Goal: Task Accomplishment & Management: Manage account settings

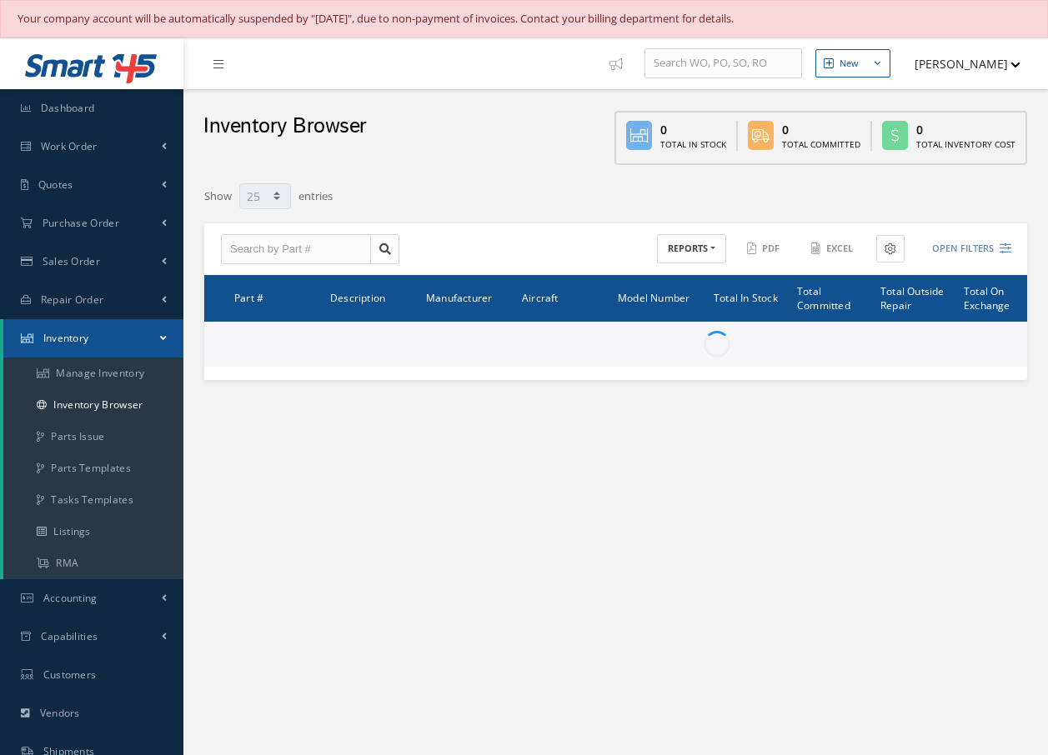
select select "25"
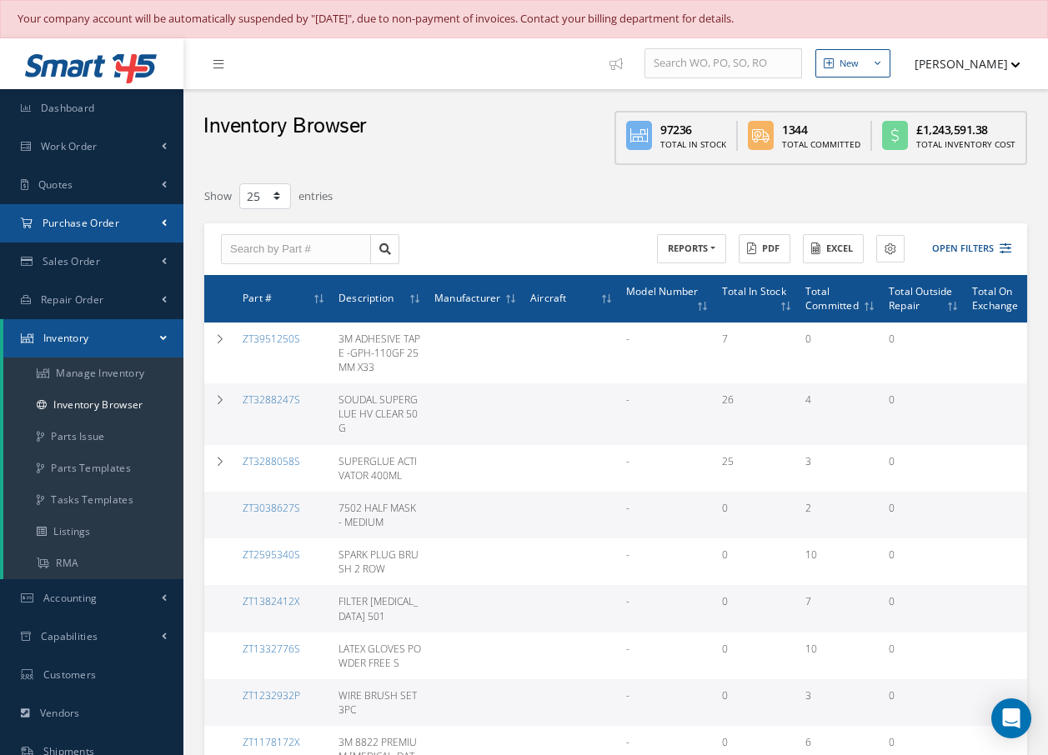
click at [49, 223] on span "Purchase Order" at bounding box center [81, 223] width 77 height 14
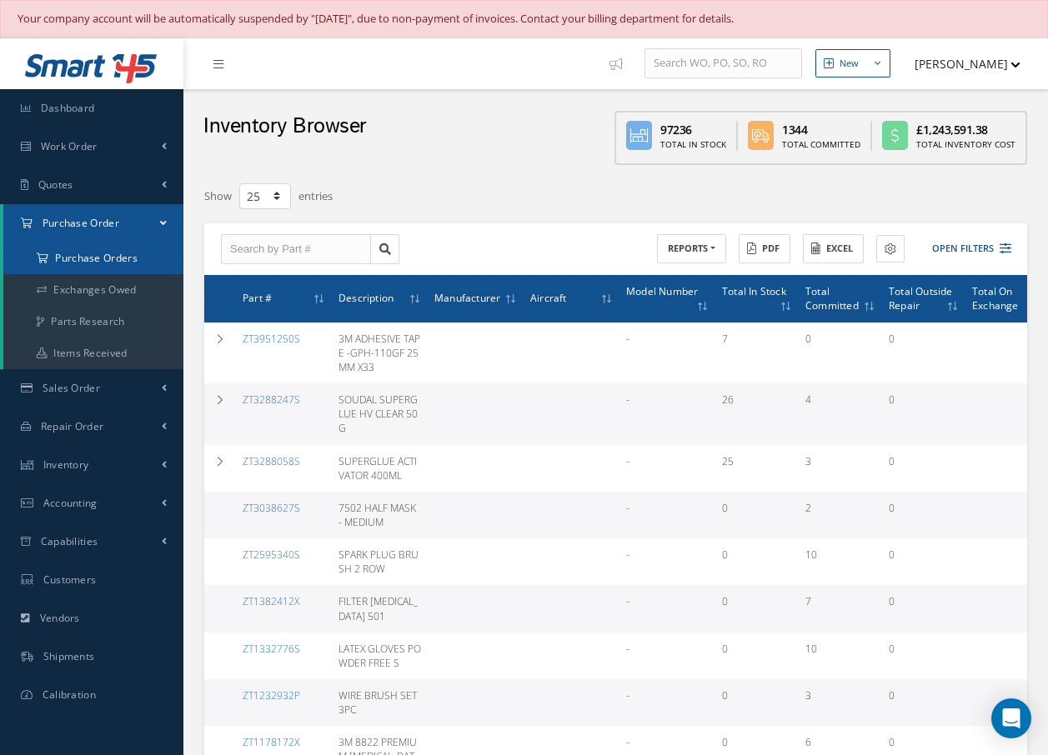
click at [63, 258] on a=1&status_id=2&status_id=3&status_id=5&collapsedFilters"] "Purchase Orders" at bounding box center [93, 259] width 180 height 32
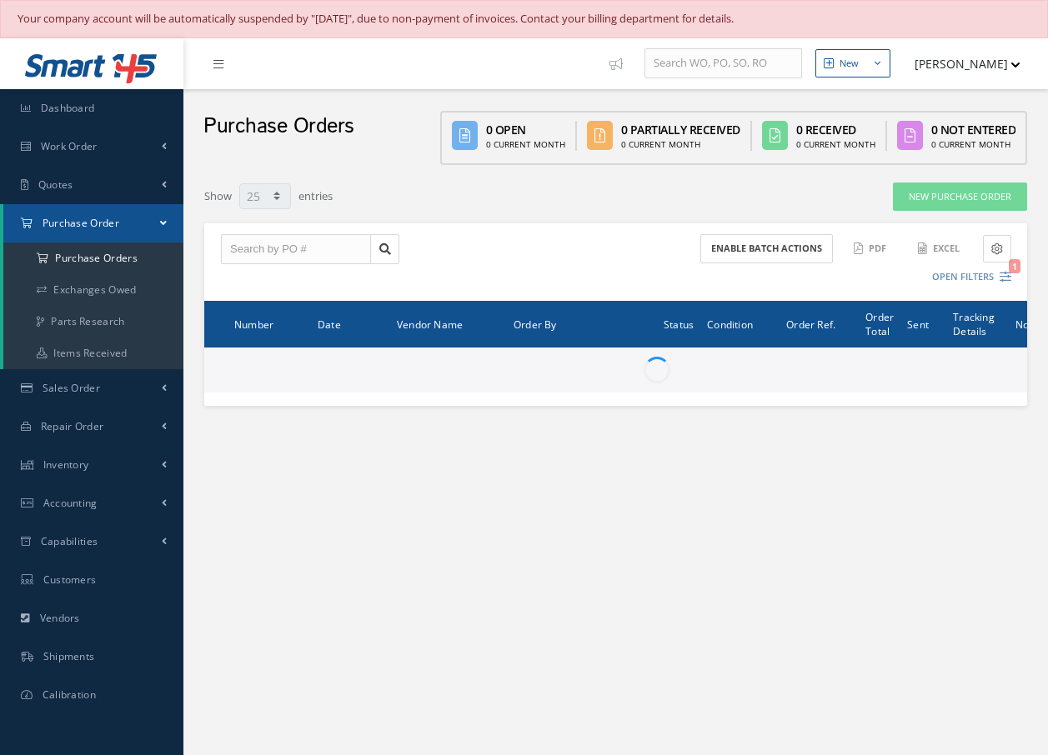
select select "25"
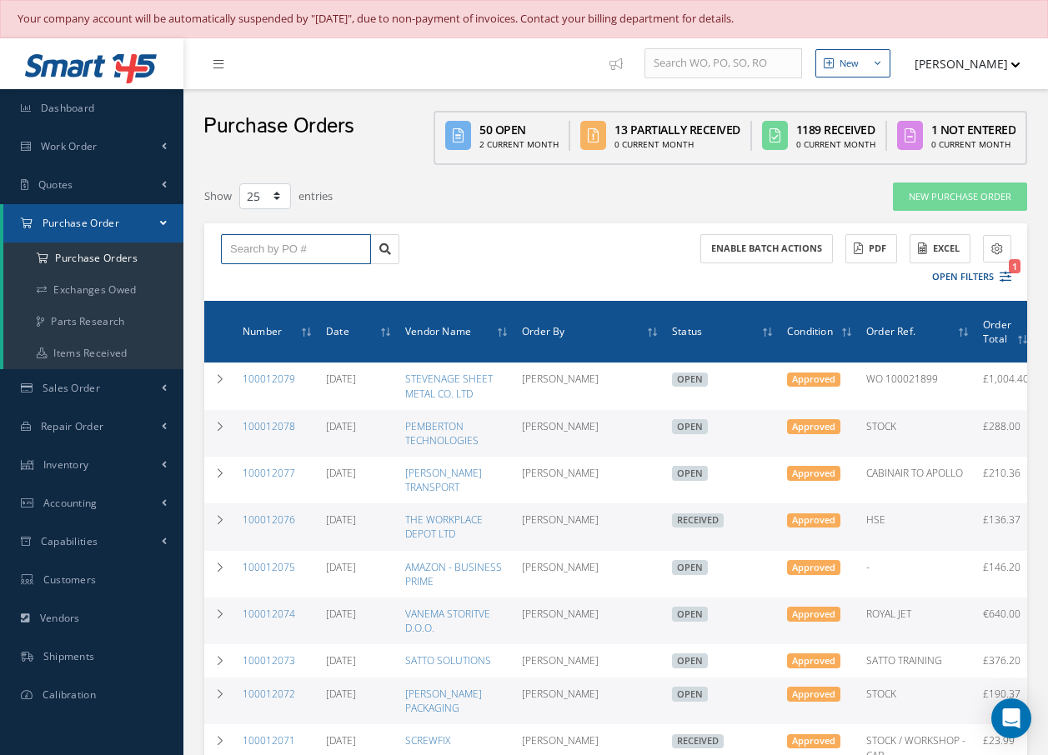
click at [313, 253] on input "text" at bounding box center [296, 249] width 150 height 30
type input "100011395"
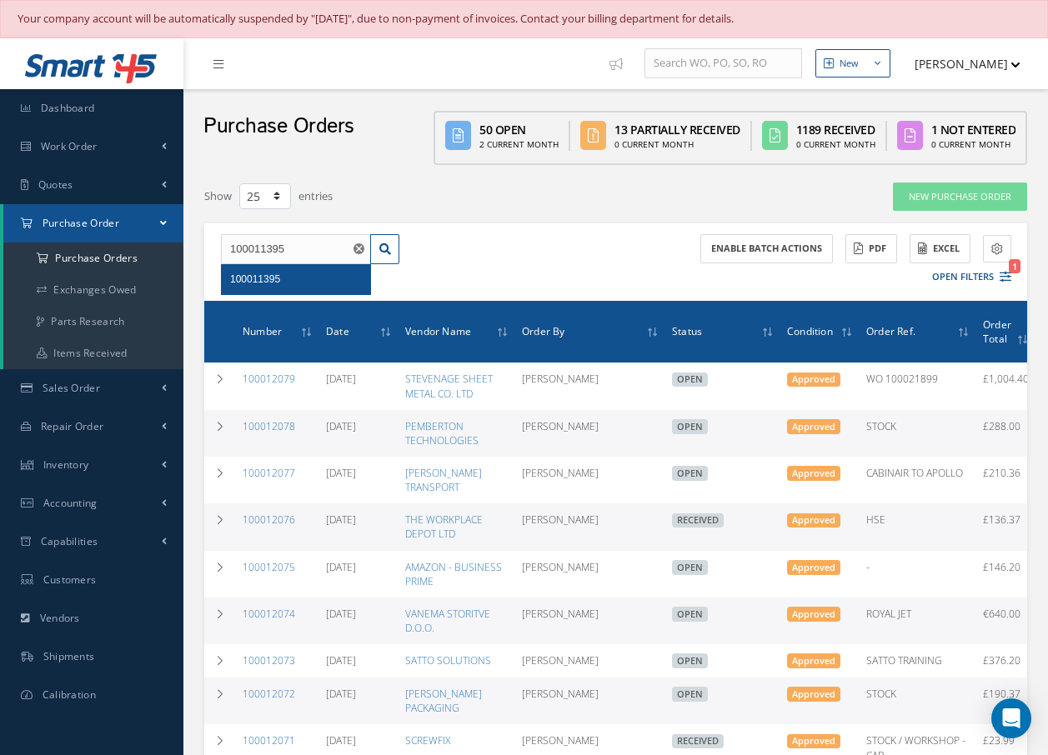
click at [293, 281] on div "100011395" at bounding box center [296, 279] width 132 height 17
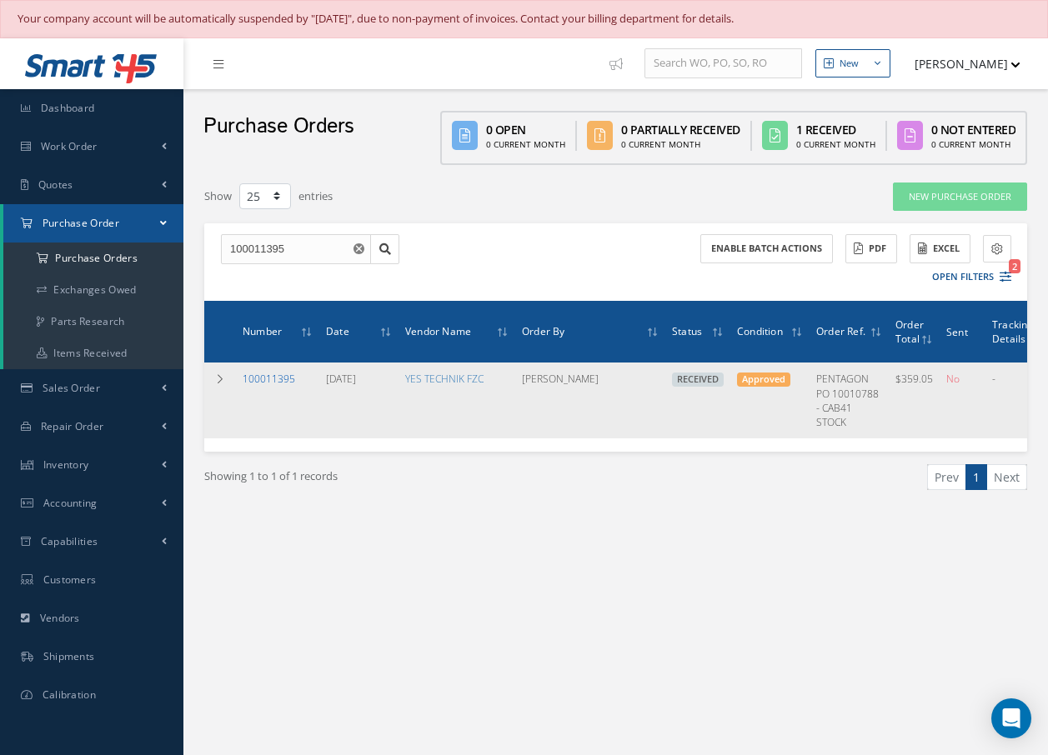
click at [275, 379] on link "100011395" at bounding box center [269, 379] width 53 height 14
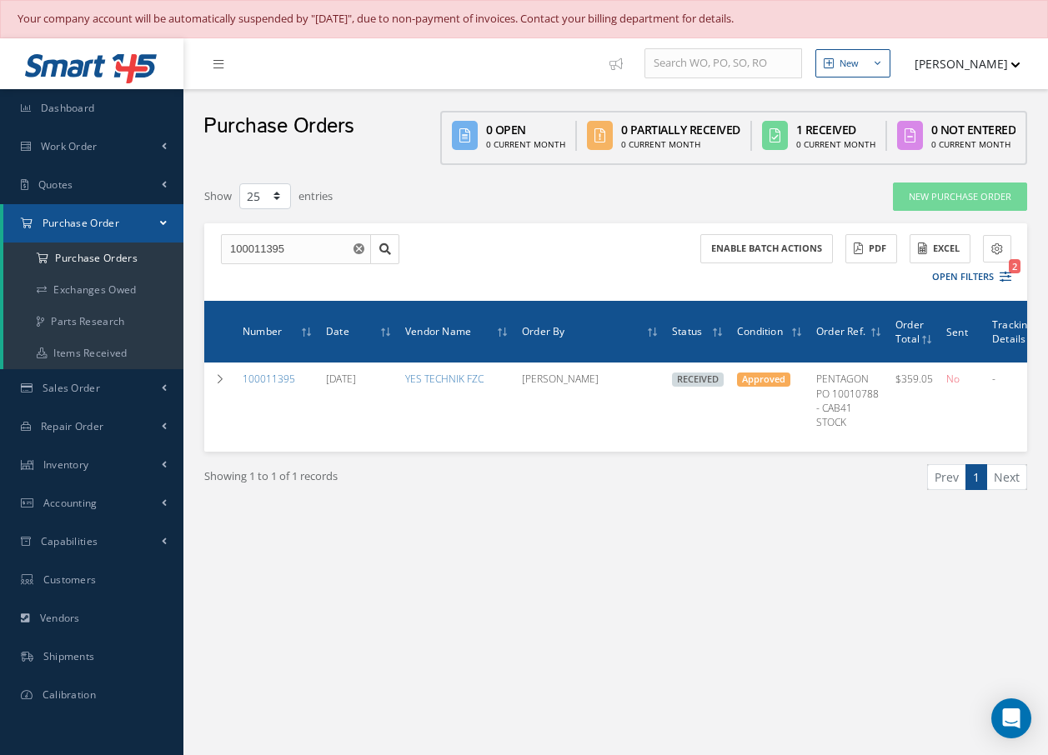
select select "25"
click at [101, 259] on a=1&status_id=2&status_id=3&status_id=5&collapsedFilters"] "Purchase Orders" at bounding box center [93, 259] width 180 height 32
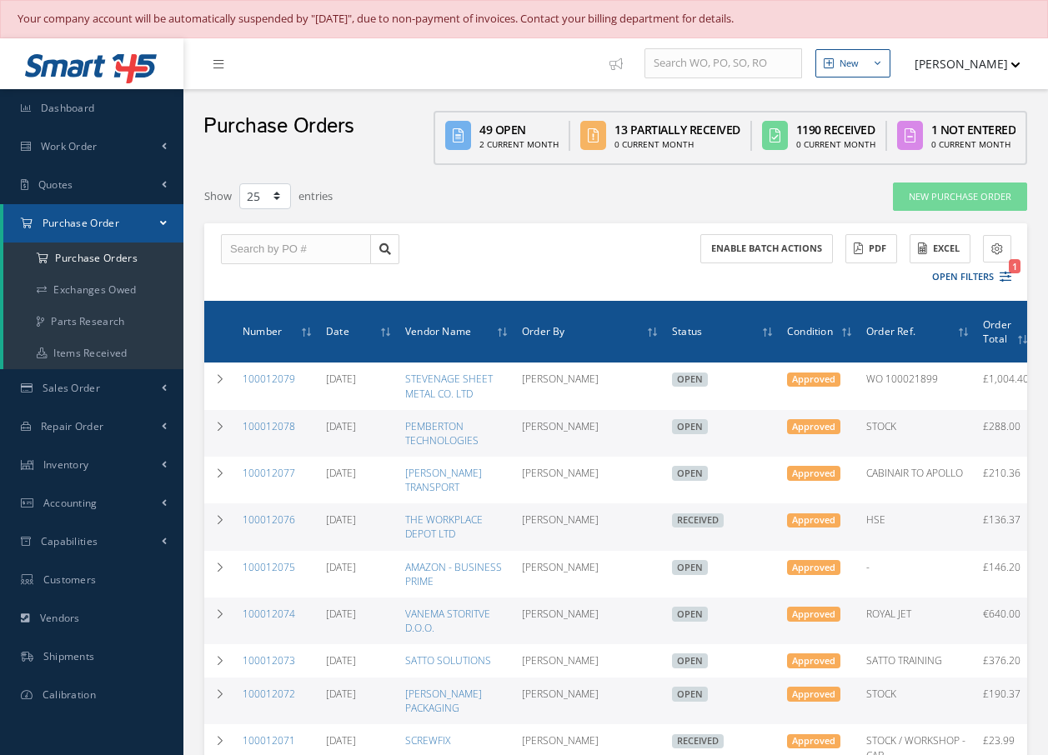
select select "25"
click at [270, 251] on input "text" at bounding box center [296, 249] width 150 height 30
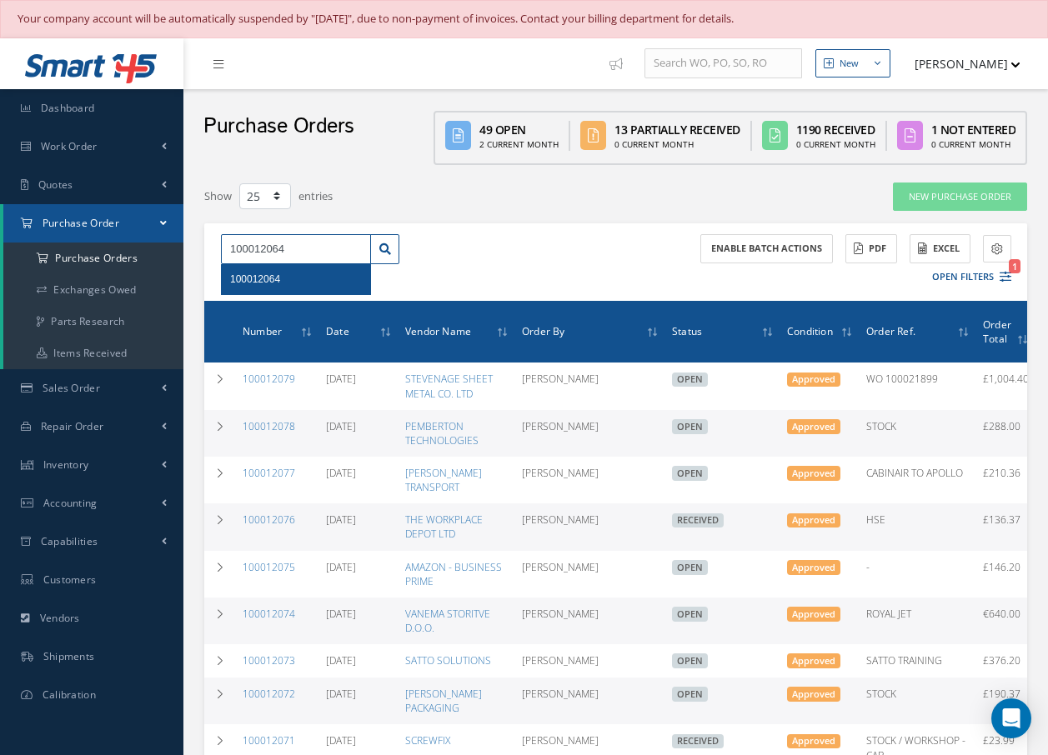
type input "100012064"
click at [256, 277] on span "100012064" at bounding box center [255, 279] width 50 height 12
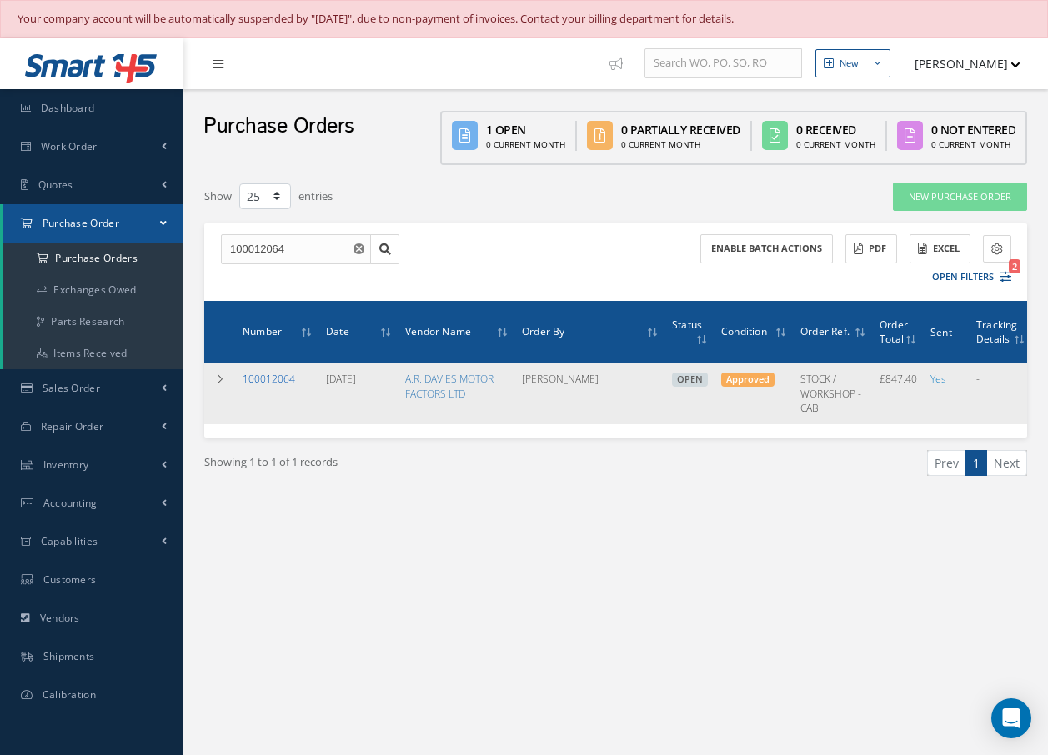
click at [282, 374] on link "100012064" at bounding box center [269, 379] width 53 height 14
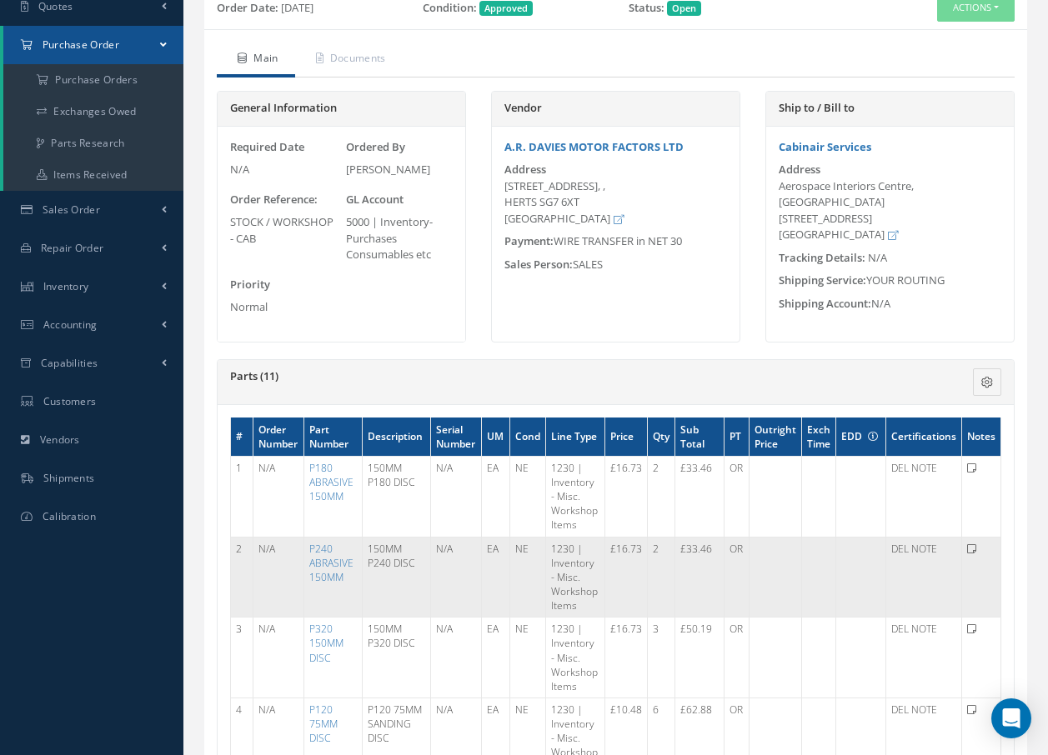
scroll to position [167, 0]
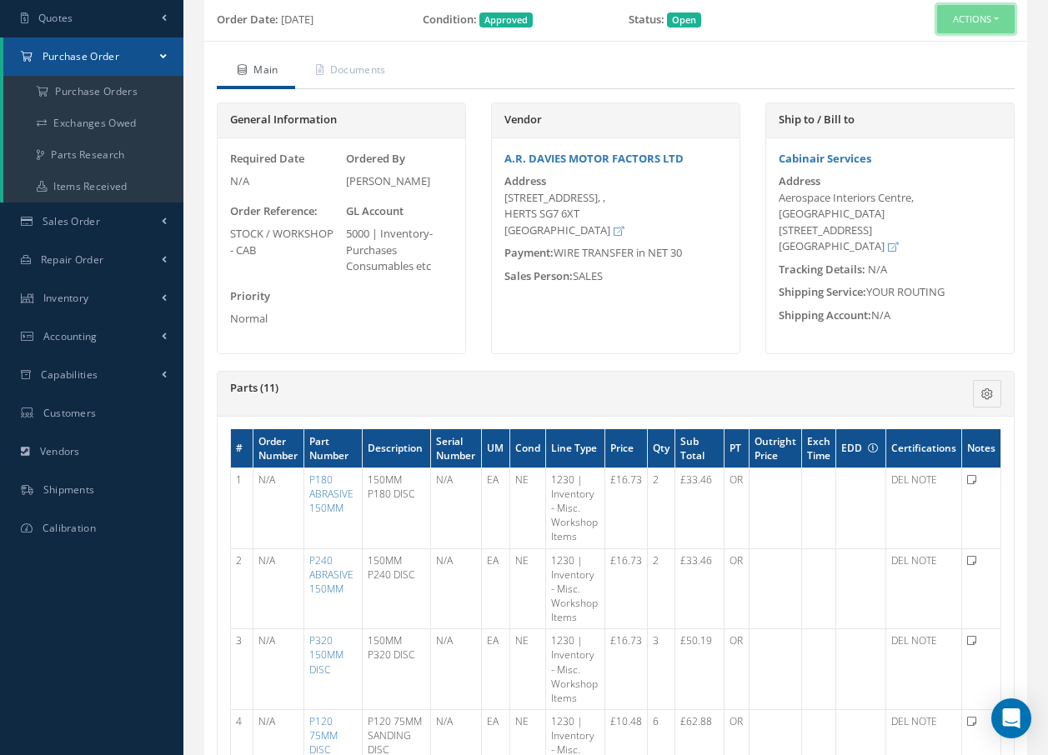
click at [958, 18] on button "Actions" at bounding box center [976, 19] width 78 height 29
click at [940, 47] on link "Receive" at bounding box center [947, 51] width 133 height 23
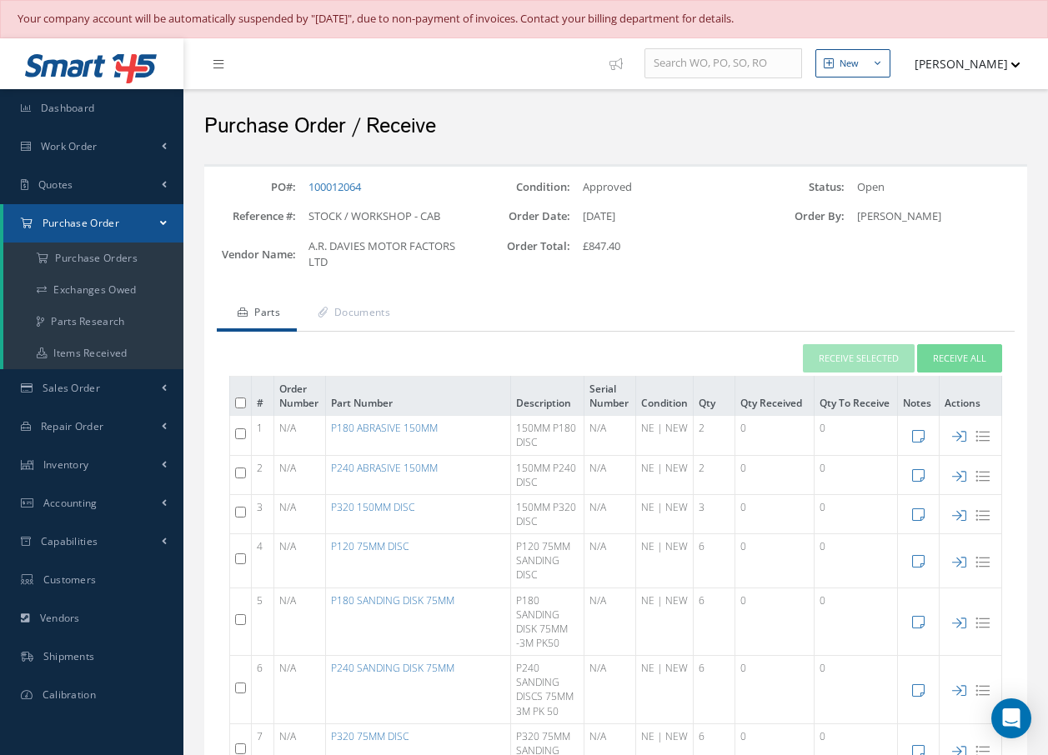
click at [243, 432] on input "checkbox" at bounding box center [240, 433] width 11 height 11
checkbox input "true"
click at [237, 483] on td at bounding box center [241, 474] width 22 height 39
click at [238, 517] on input "checkbox" at bounding box center [240, 512] width 11 height 11
checkbox input "true"
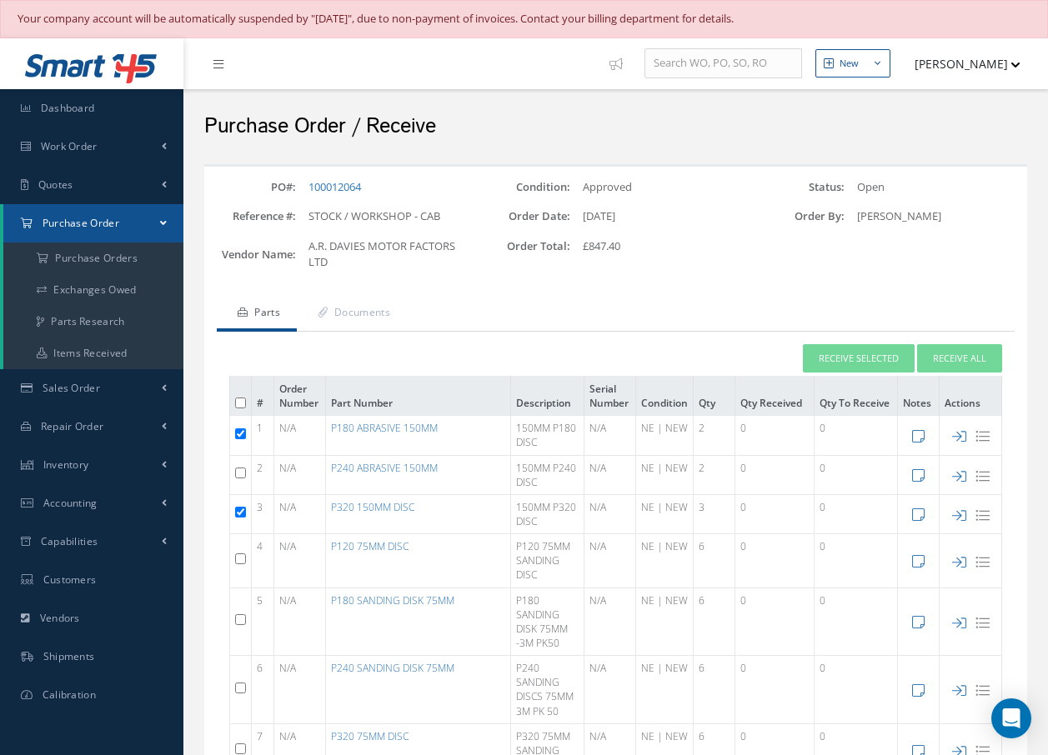
click at [241, 560] on input "checkbox" at bounding box center [240, 559] width 11 height 11
checkbox input "true"
click at [240, 627] on td at bounding box center [241, 622] width 22 height 68
click at [240, 619] on input "checkbox" at bounding box center [240, 619] width 11 height 11
checkbox input "true"
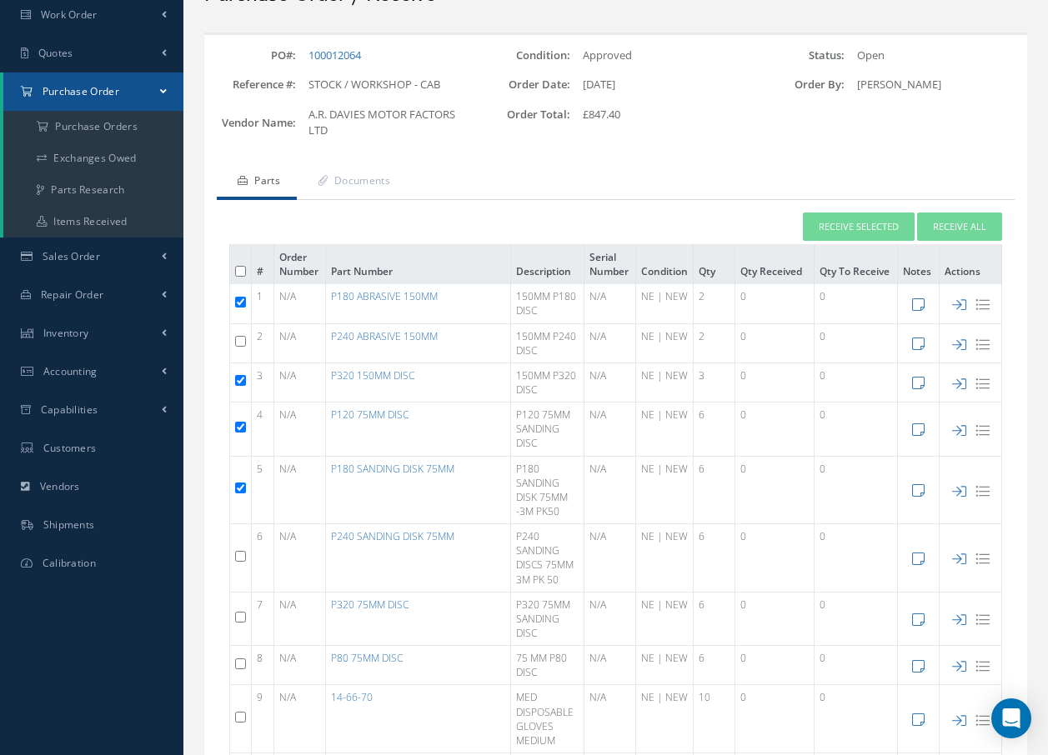
scroll to position [250, 0]
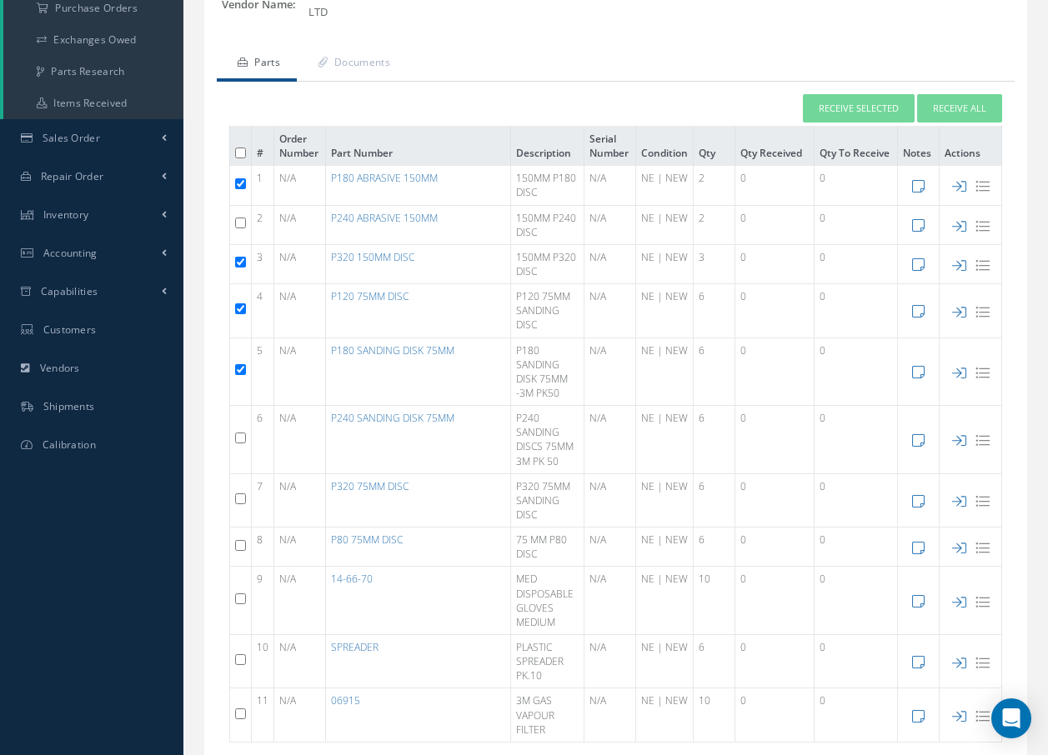
click at [241, 438] on input "checkbox" at bounding box center [240, 438] width 11 height 11
checkbox input "true"
click at [242, 502] on input "checkbox" at bounding box center [240, 499] width 11 height 11
checkbox input "true"
click at [238, 549] on input "checkbox" at bounding box center [240, 545] width 11 height 11
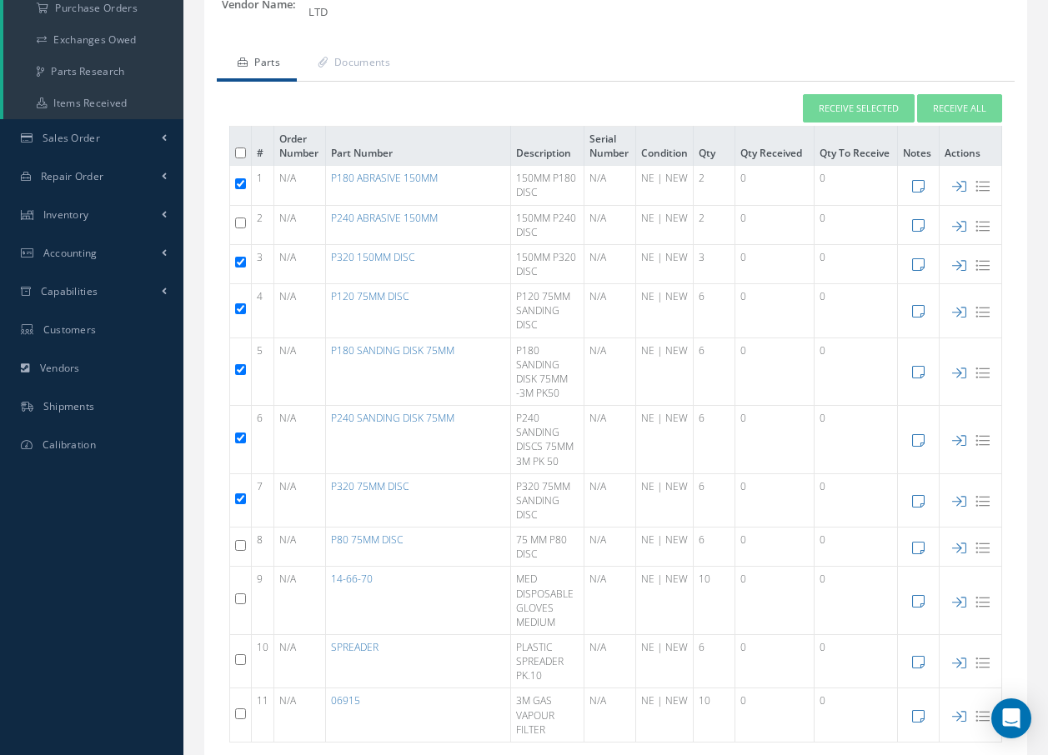
checkbox input "true"
click at [238, 599] on input "checkbox" at bounding box center [240, 599] width 11 height 11
checkbox input "true"
click at [241, 660] on input "checkbox" at bounding box center [240, 659] width 11 height 11
checkbox input "true"
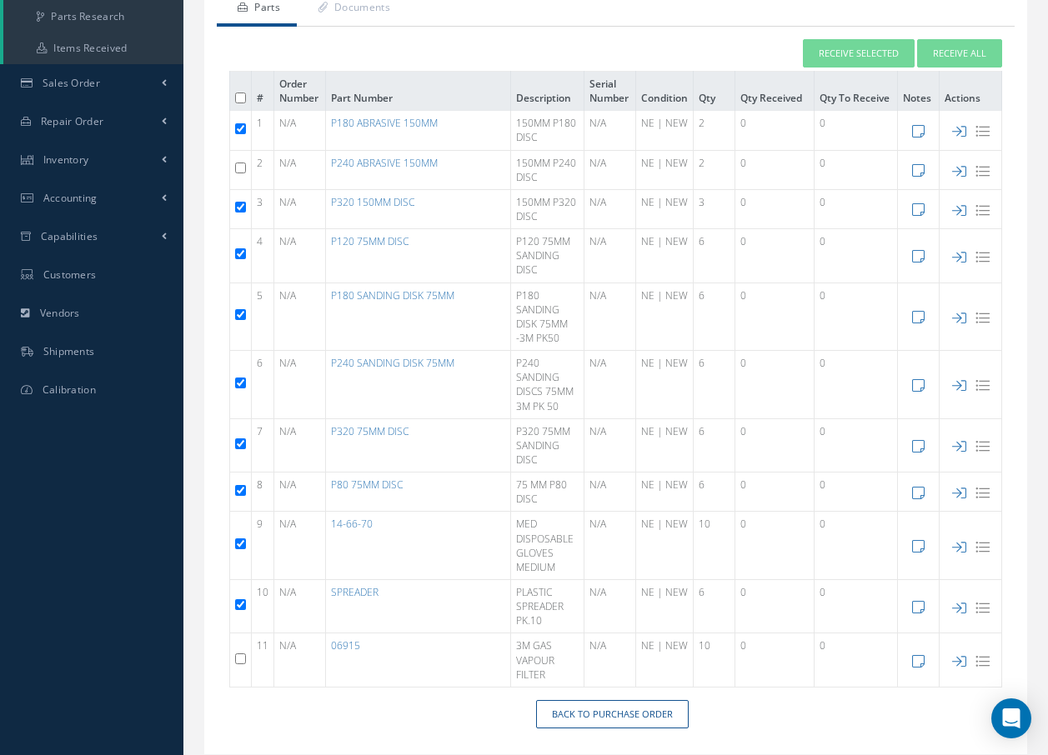
scroll to position [333, 0]
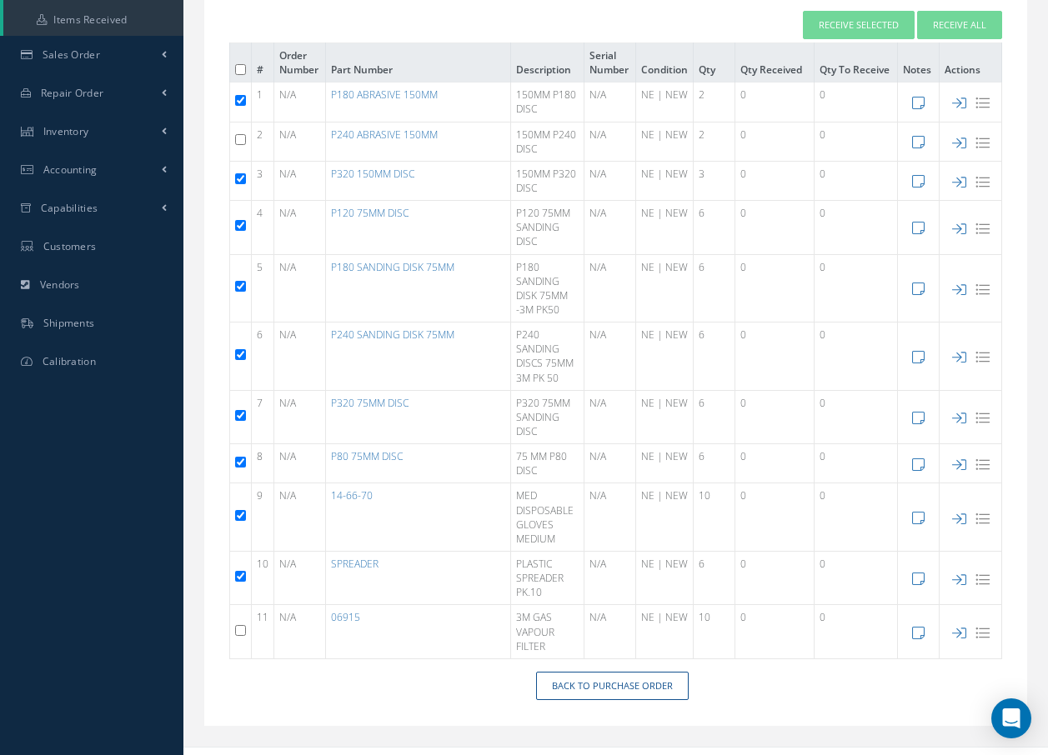
click at [236, 629] on input "checkbox" at bounding box center [240, 630] width 11 height 11
checkbox input "true"
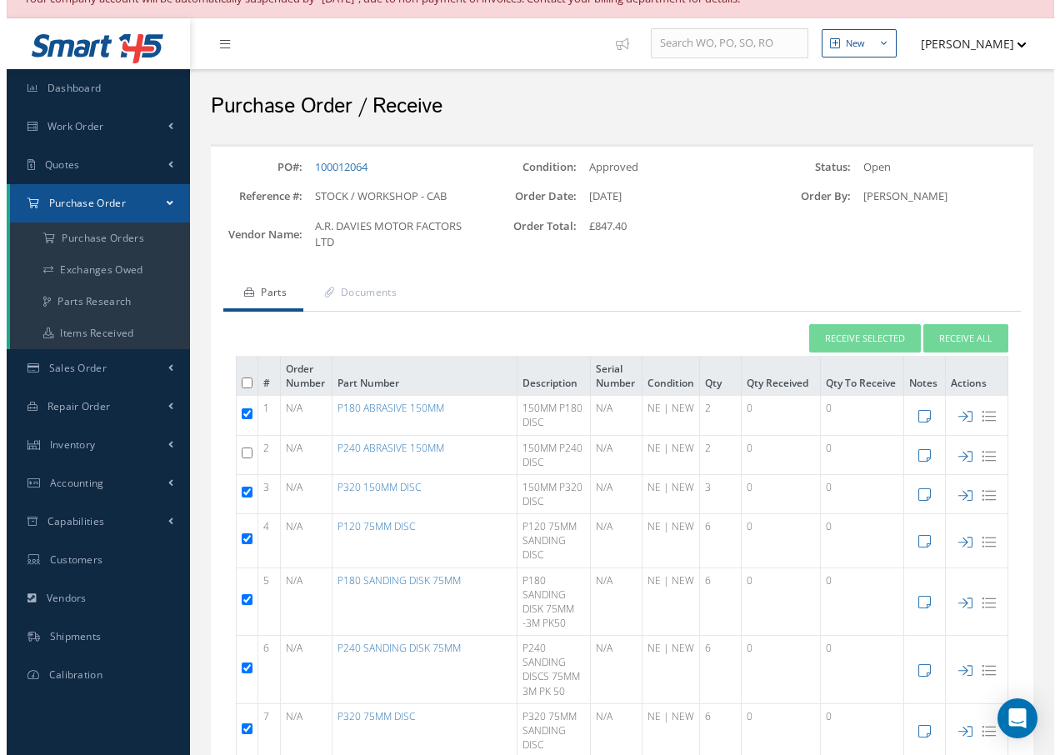
scroll to position [0, 0]
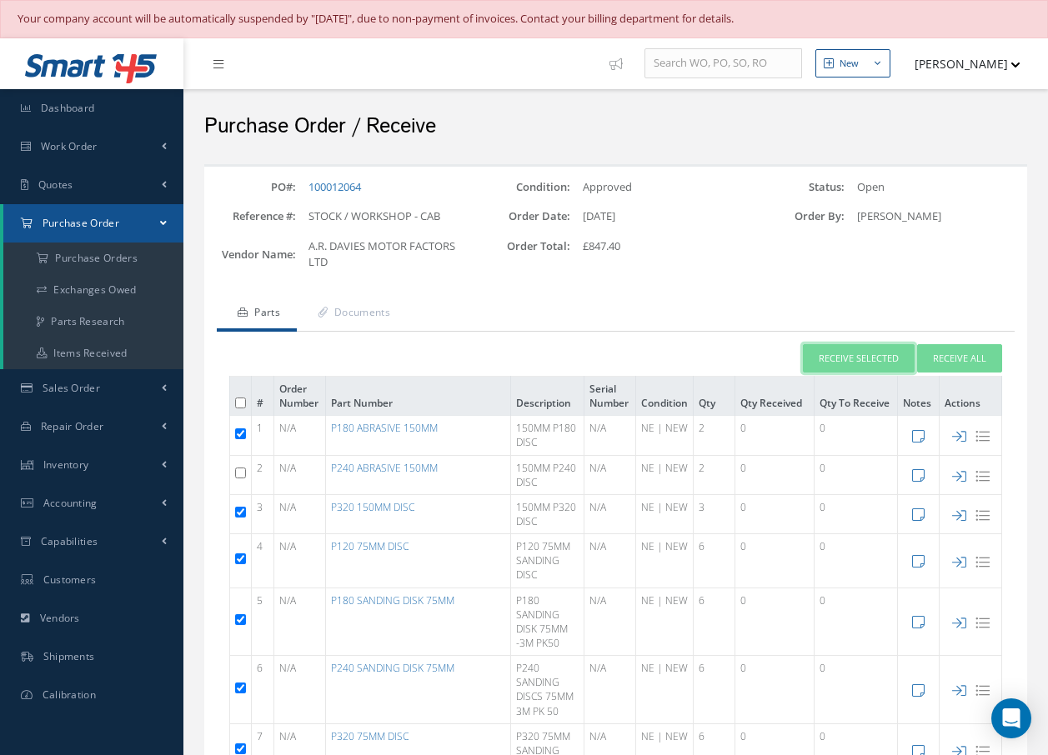
click at [849, 360] on button "Receive Selected" at bounding box center [859, 358] width 112 height 29
type input "[DATE]"
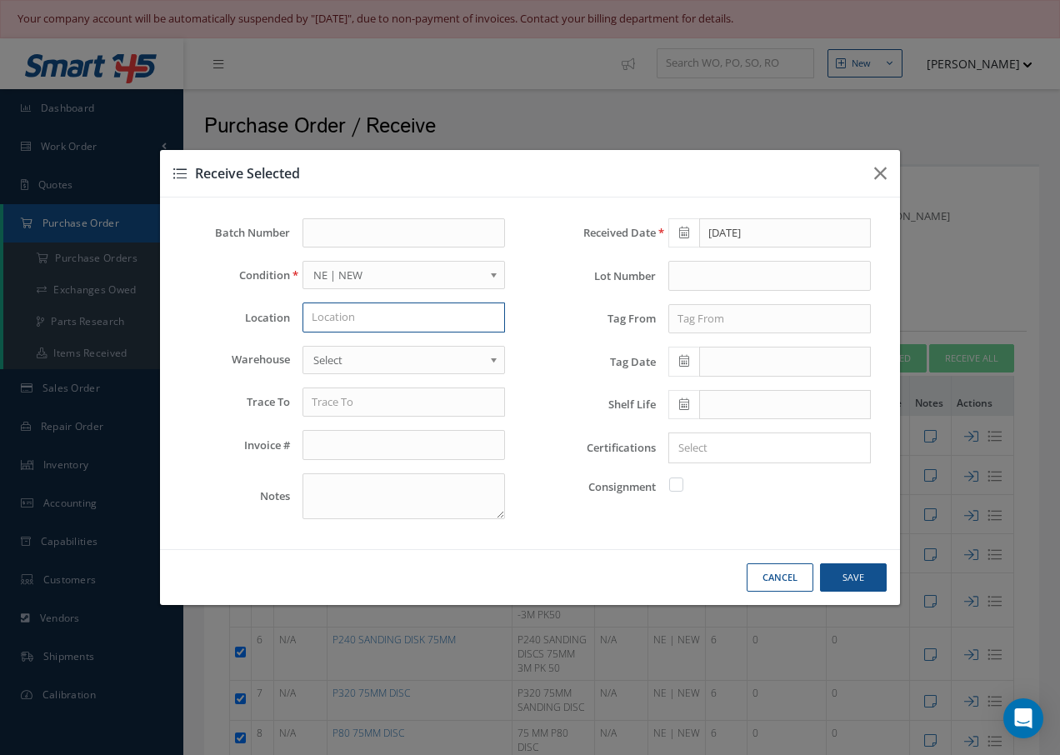
click at [343, 313] on input "text" at bounding box center [404, 318] width 203 height 30
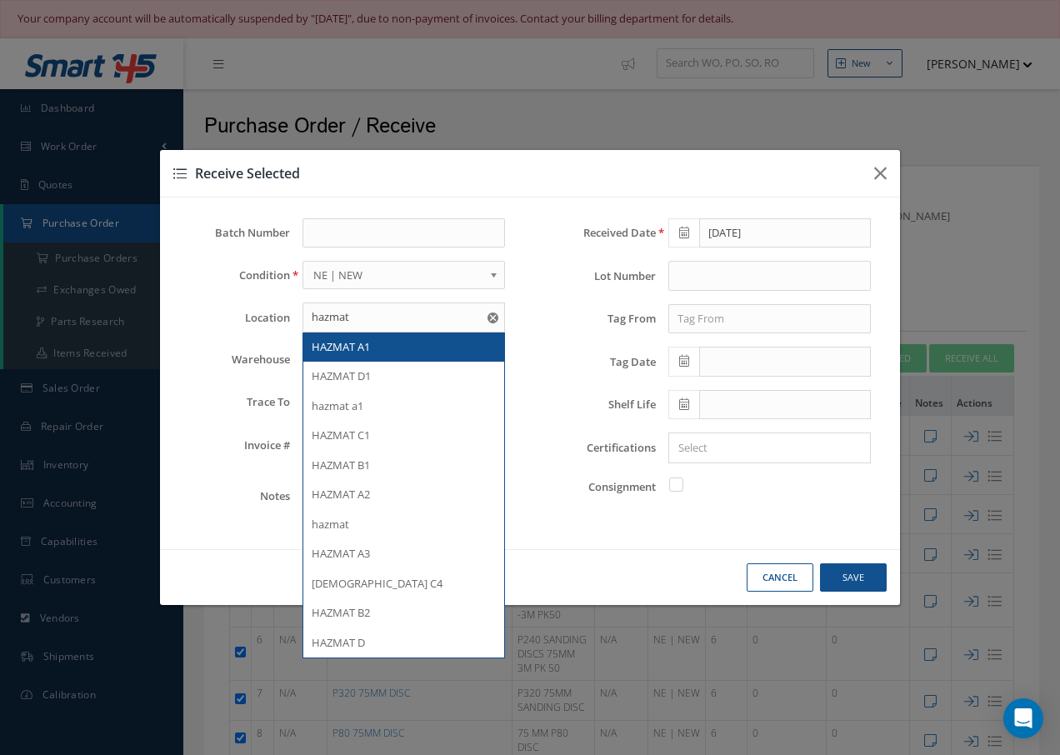
click at [353, 342] on span "HAZMAT A1" at bounding box center [341, 346] width 58 height 15
type input "HAZMAT A1"
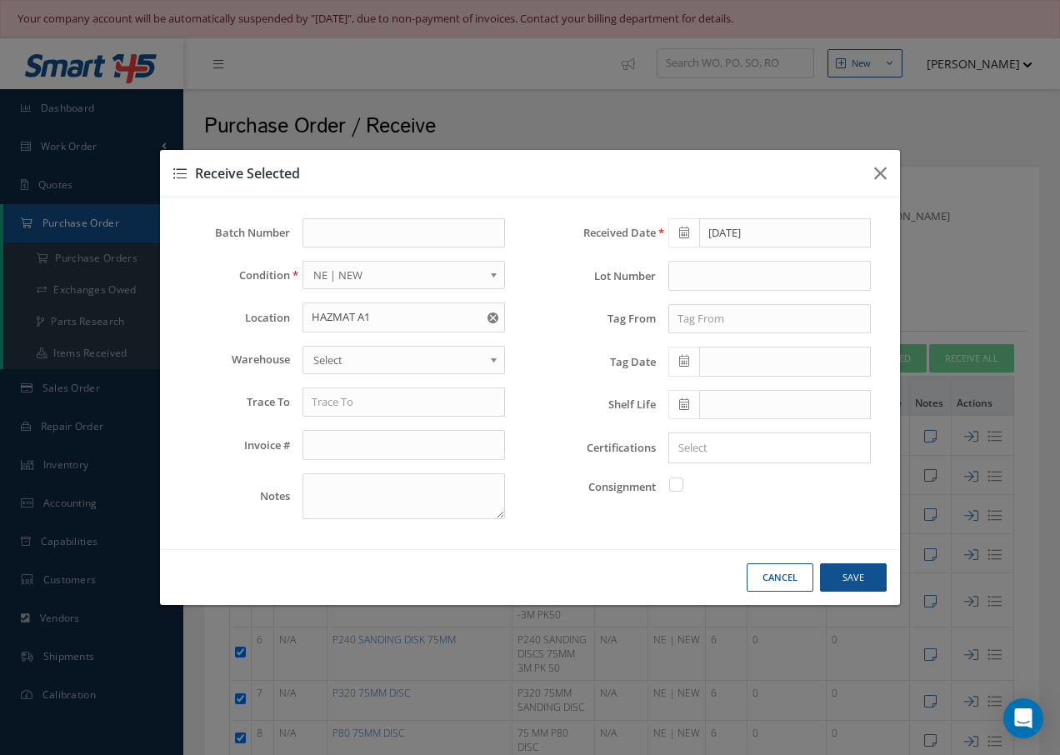
click at [350, 358] on span "Select" at bounding box center [398, 360] width 170 height 20
click at [353, 412] on input "text" at bounding box center [404, 403] width 203 height 30
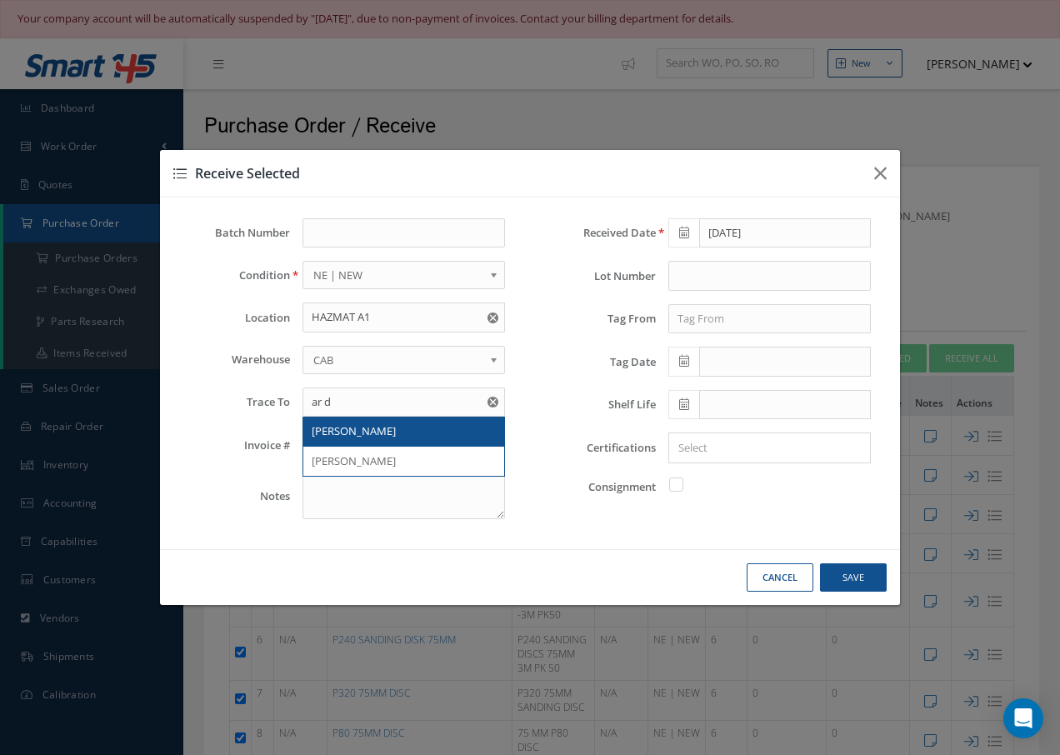
click at [333, 434] on span "AR DAVIES" at bounding box center [354, 430] width 84 height 15
type input "AR DAVIES"
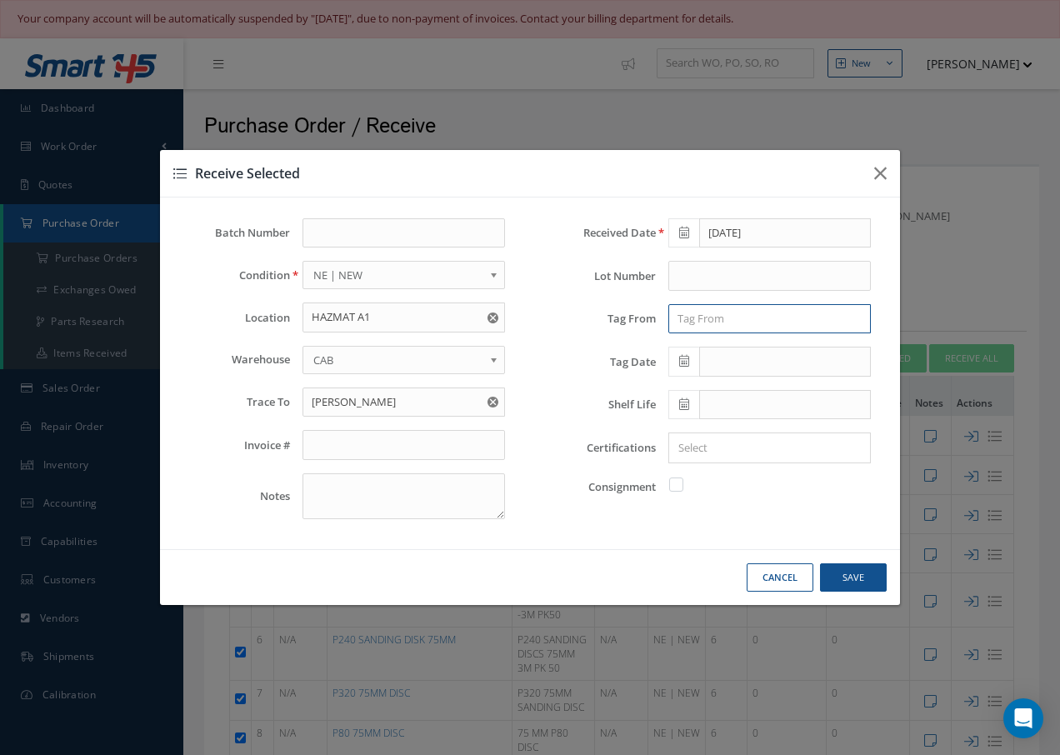
click at [698, 321] on input "text" at bounding box center [770, 319] width 203 height 30
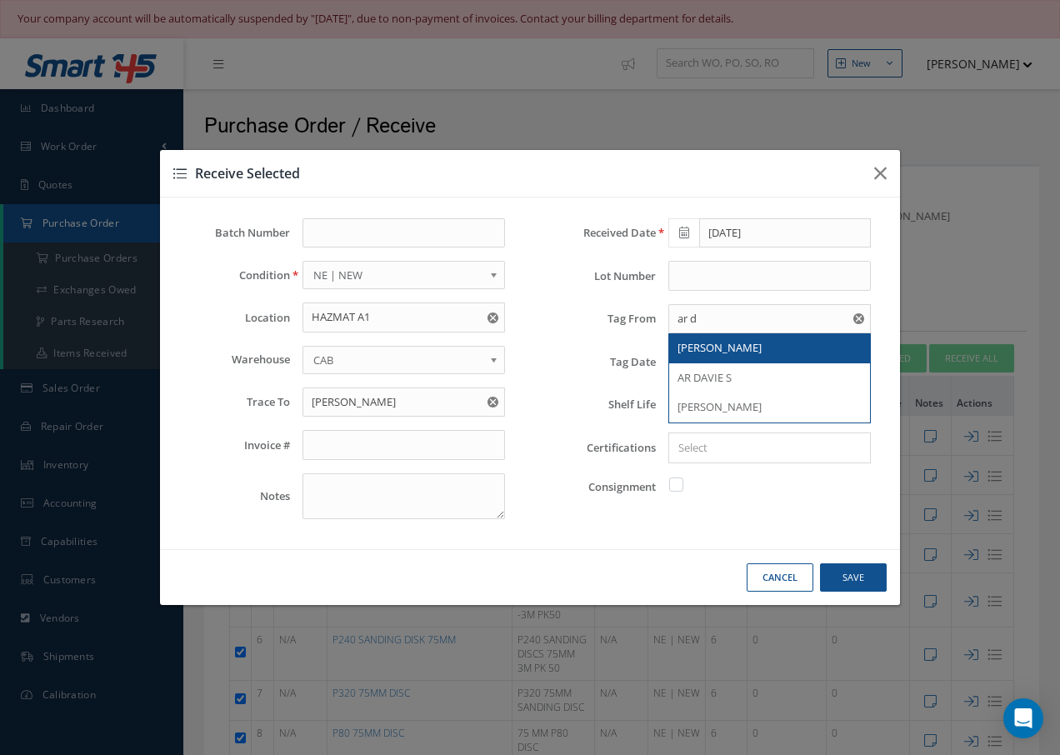
click at [709, 347] on span "AR DAVIES" at bounding box center [720, 347] width 84 height 15
type input "AR DAVIES"
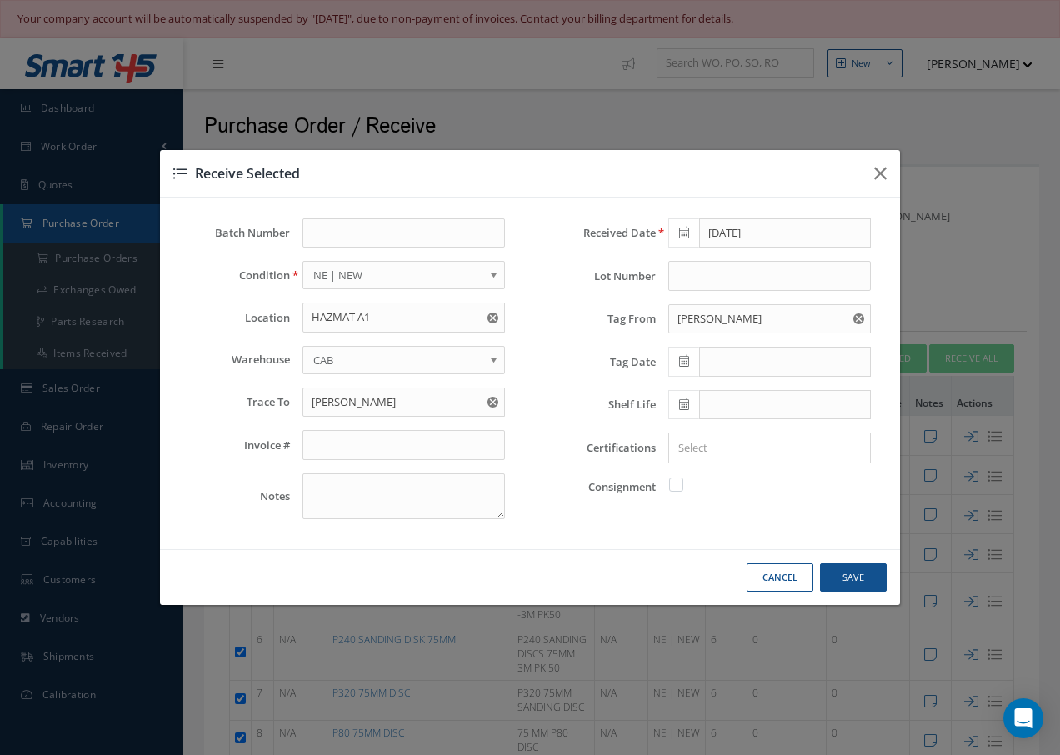
click at [683, 355] on icon at bounding box center [684, 361] width 10 height 12
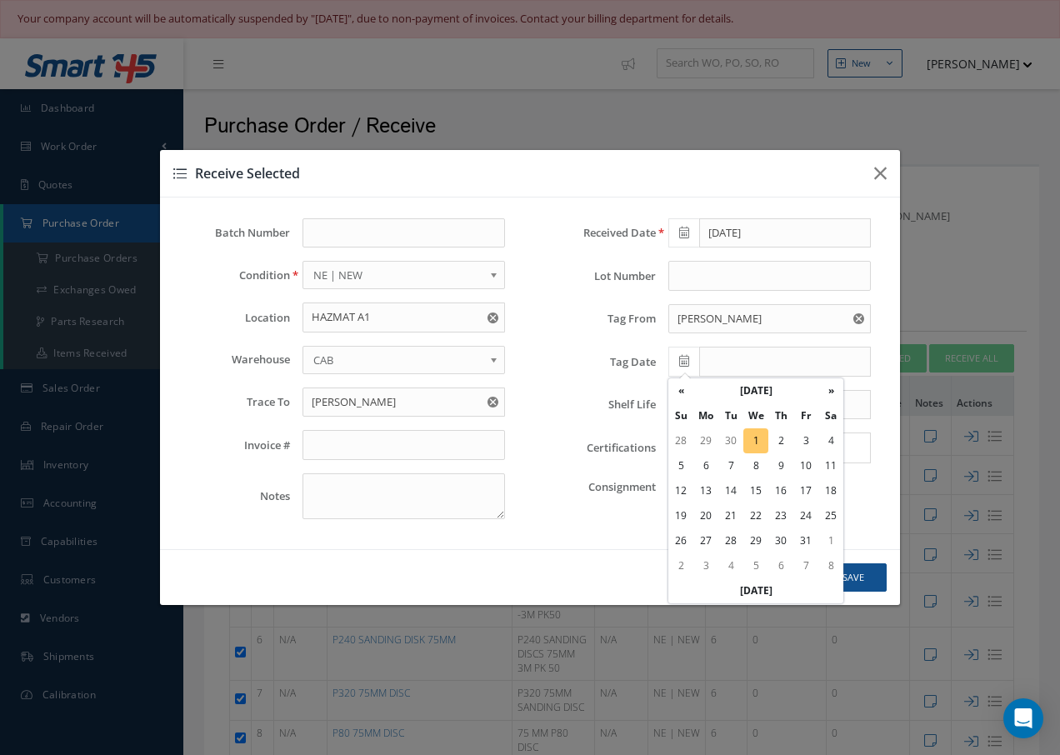
click at [757, 436] on td "1" at bounding box center [756, 440] width 25 height 25
type input "[DATE]"
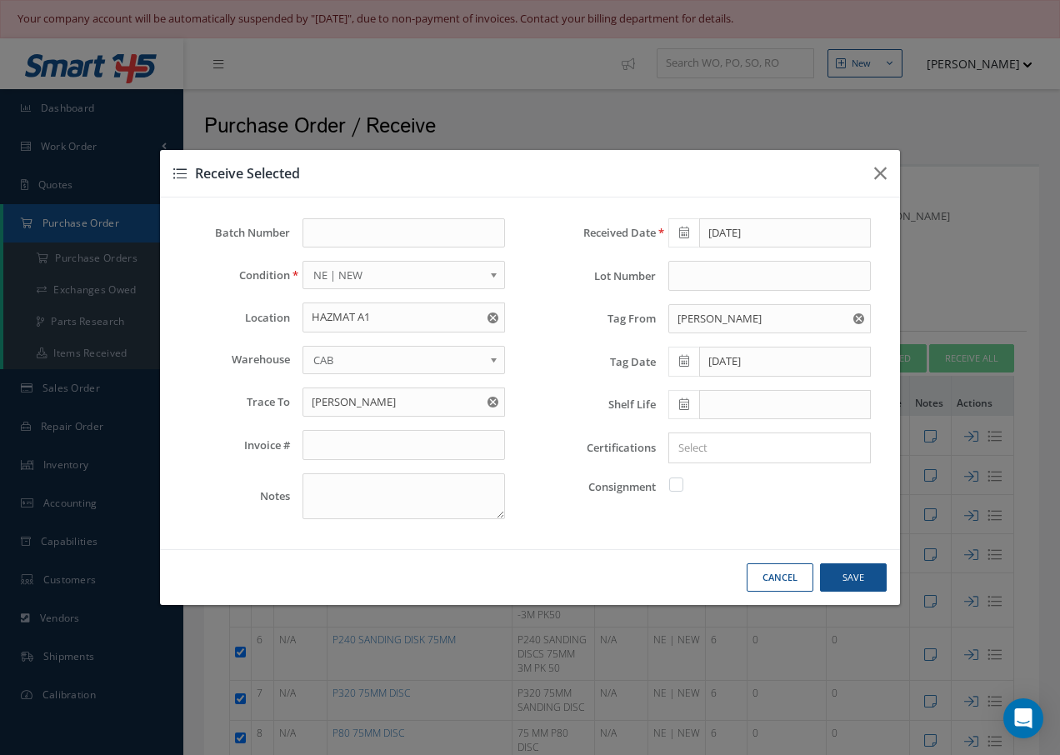
click at [717, 448] on input "Search for option" at bounding box center [766, 448] width 190 height 18
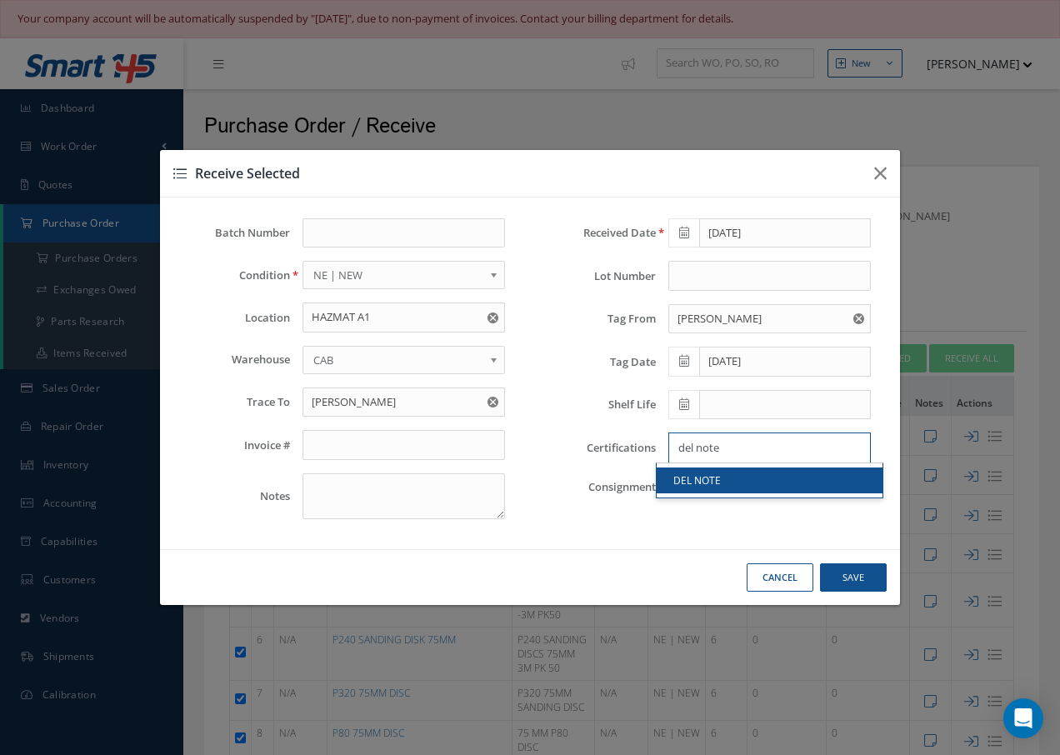
type input "del note"
click at [709, 485] on link "DEL NOTE" at bounding box center [770, 481] width 226 height 26
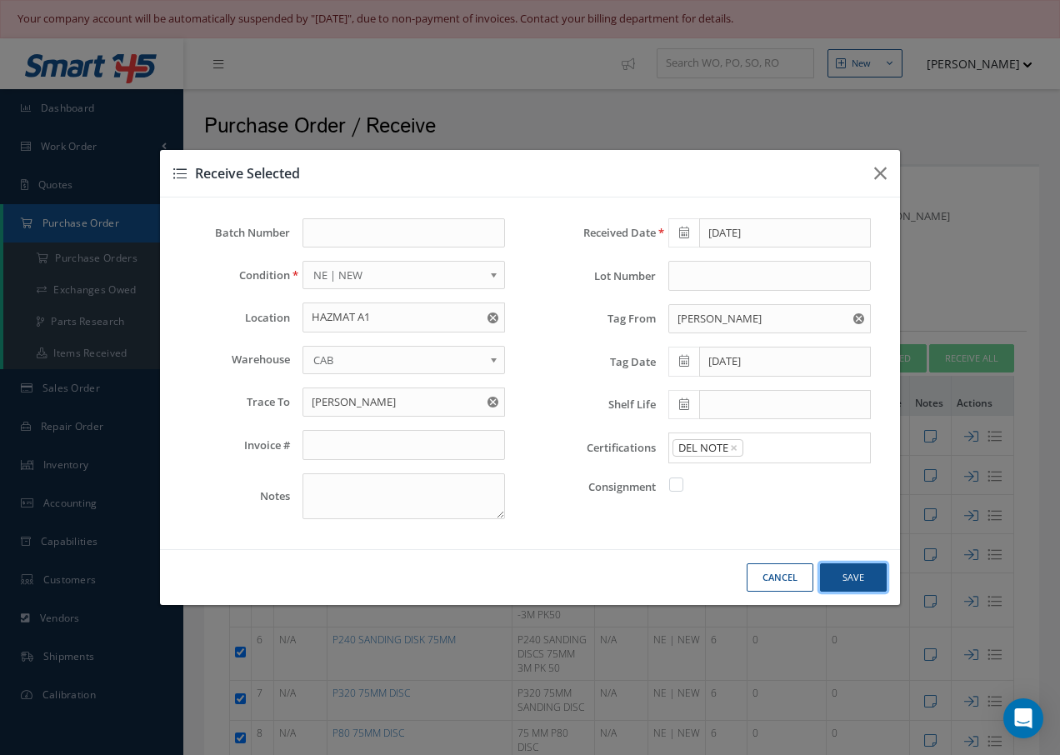
click at [844, 576] on button "Save" at bounding box center [853, 578] width 67 height 29
checkbox input "false"
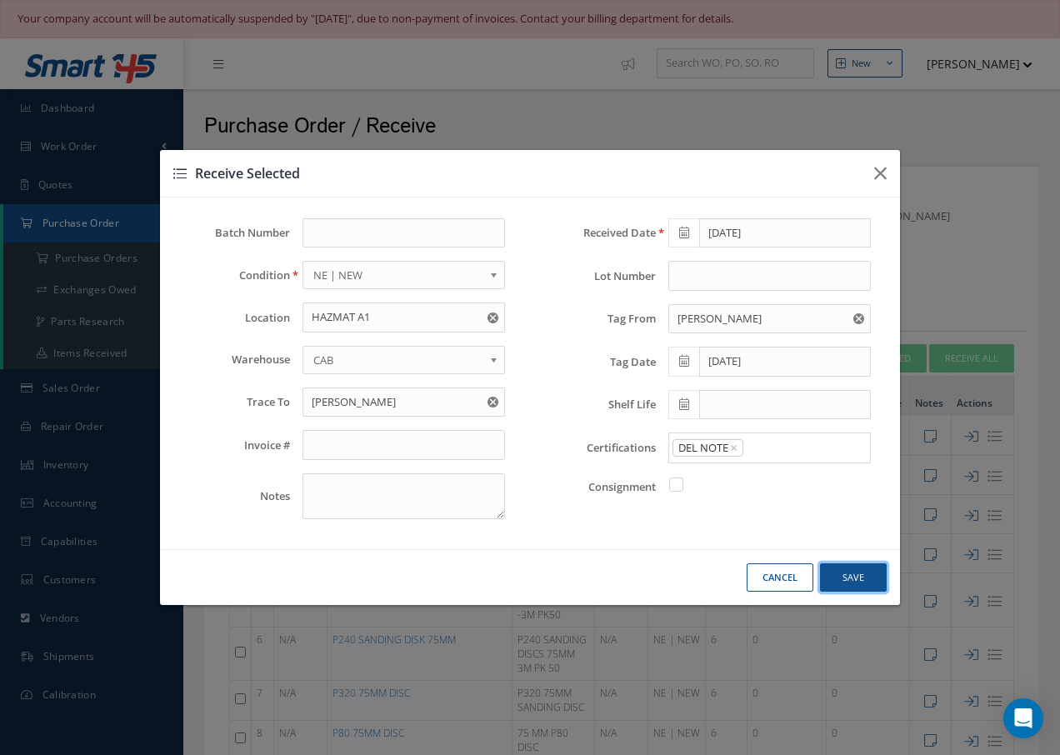
checkbox input "false"
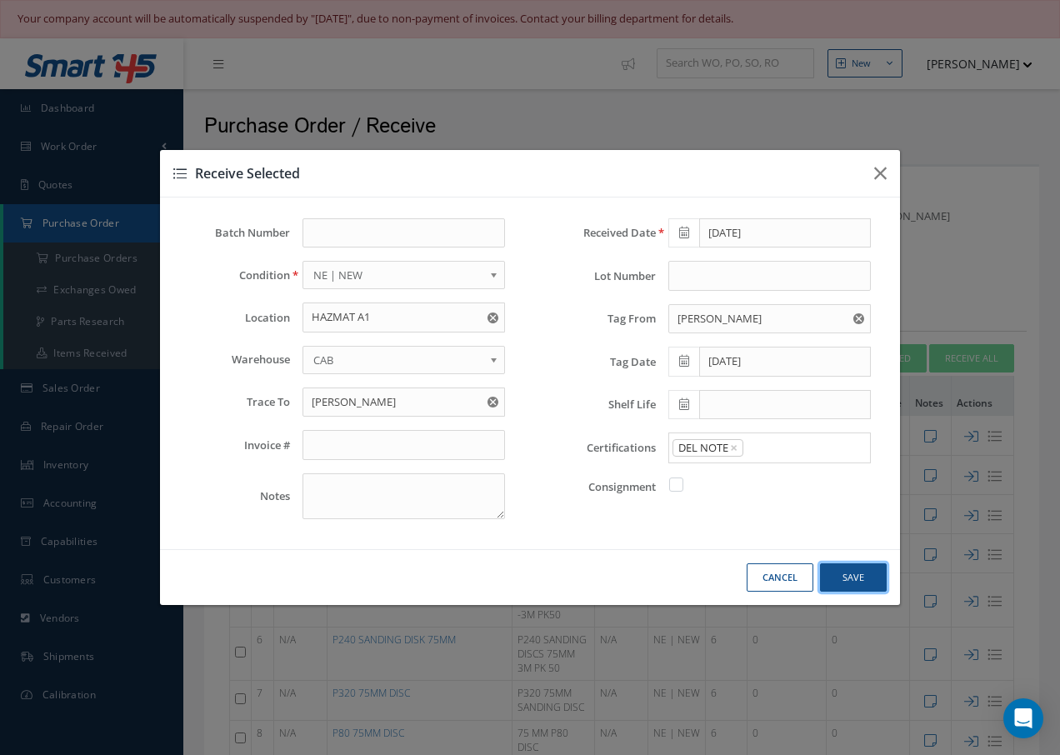
checkbox input "false"
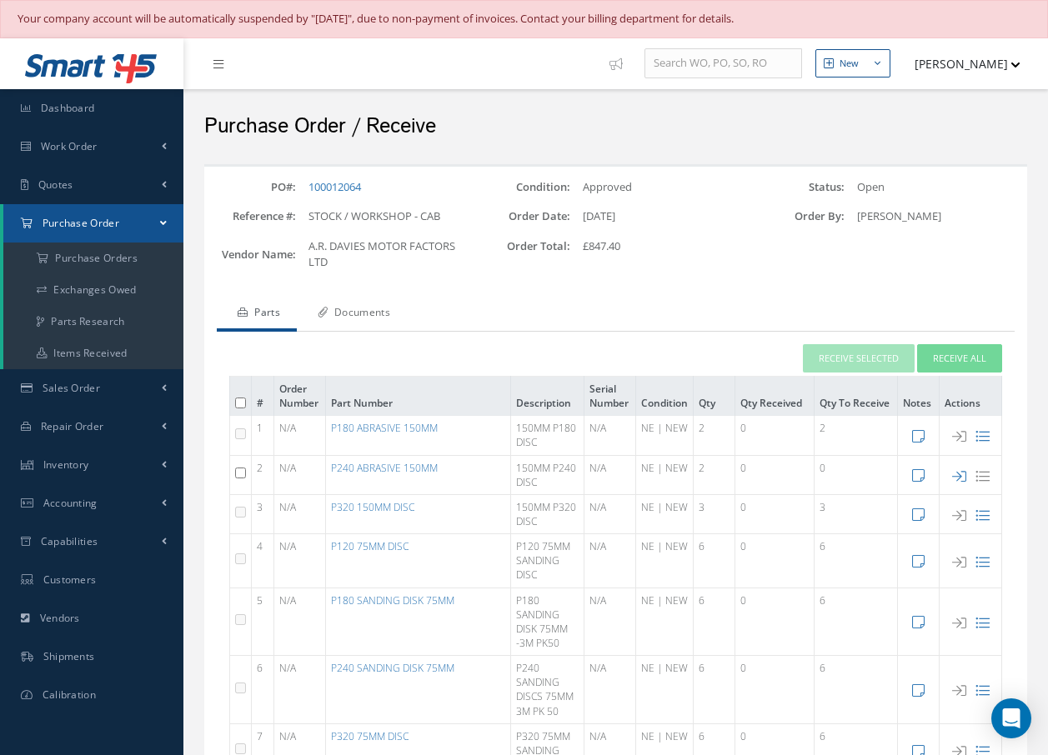
click at [384, 314] on link "Documents" at bounding box center [352, 314] width 110 height 35
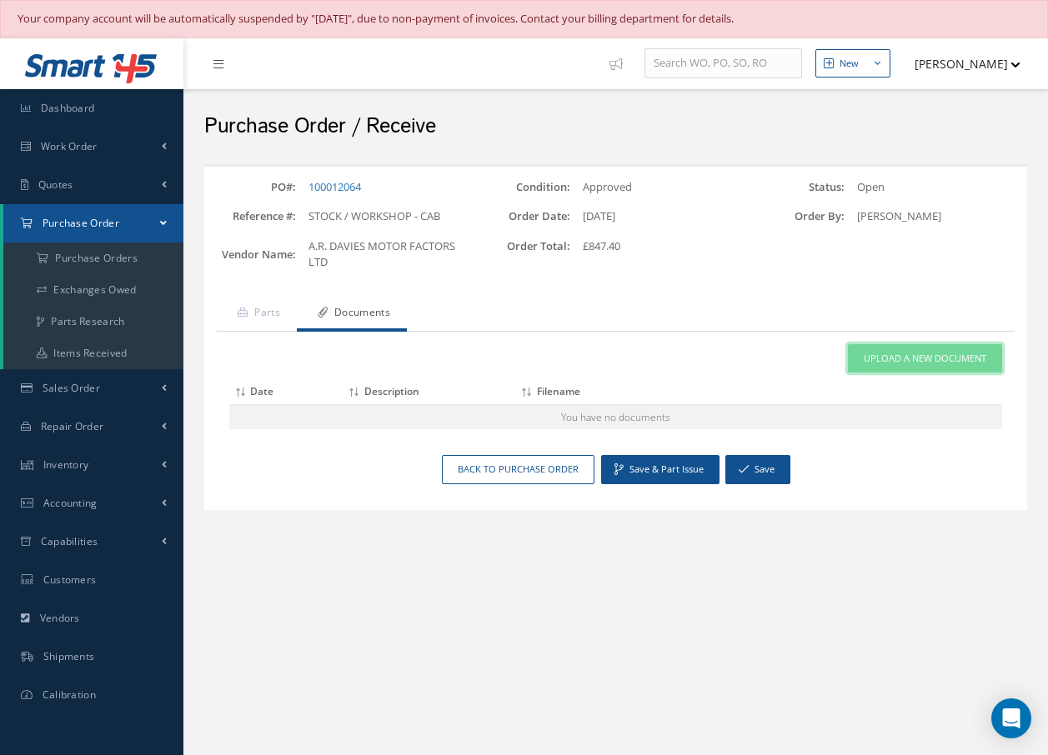
click at [918, 363] on span "Upload a New Document" at bounding box center [925, 359] width 123 height 14
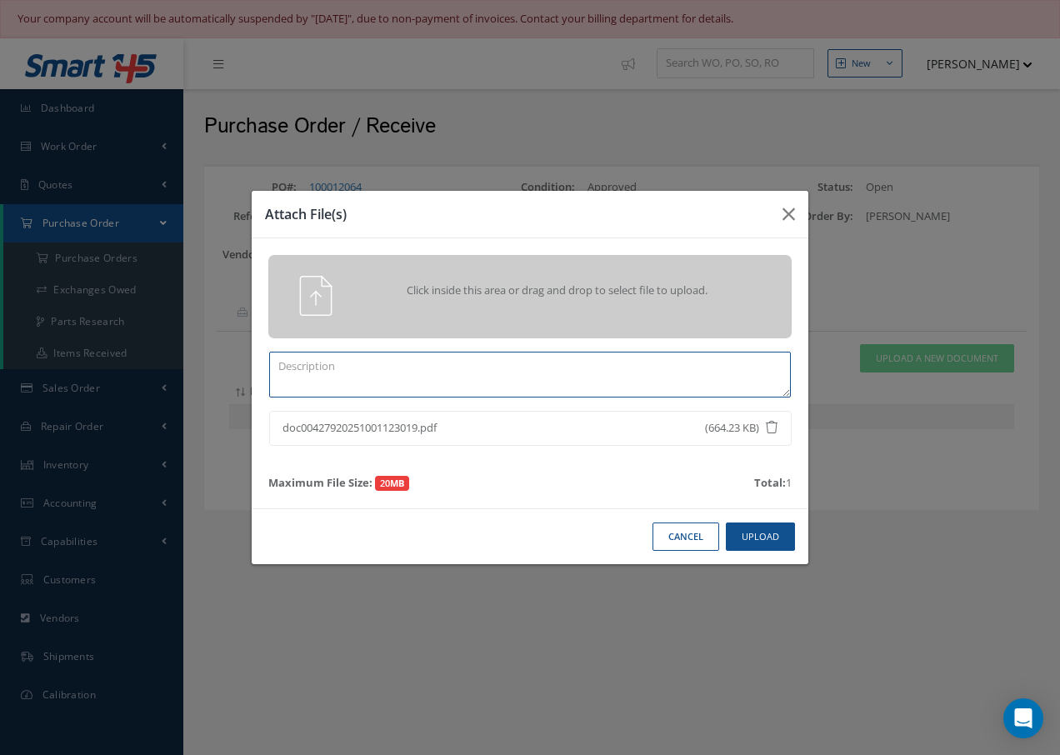
click at [362, 378] on textarea at bounding box center [530, 375] width 522 height 46
type textarea "d"
type textarea "DEL NOTE"
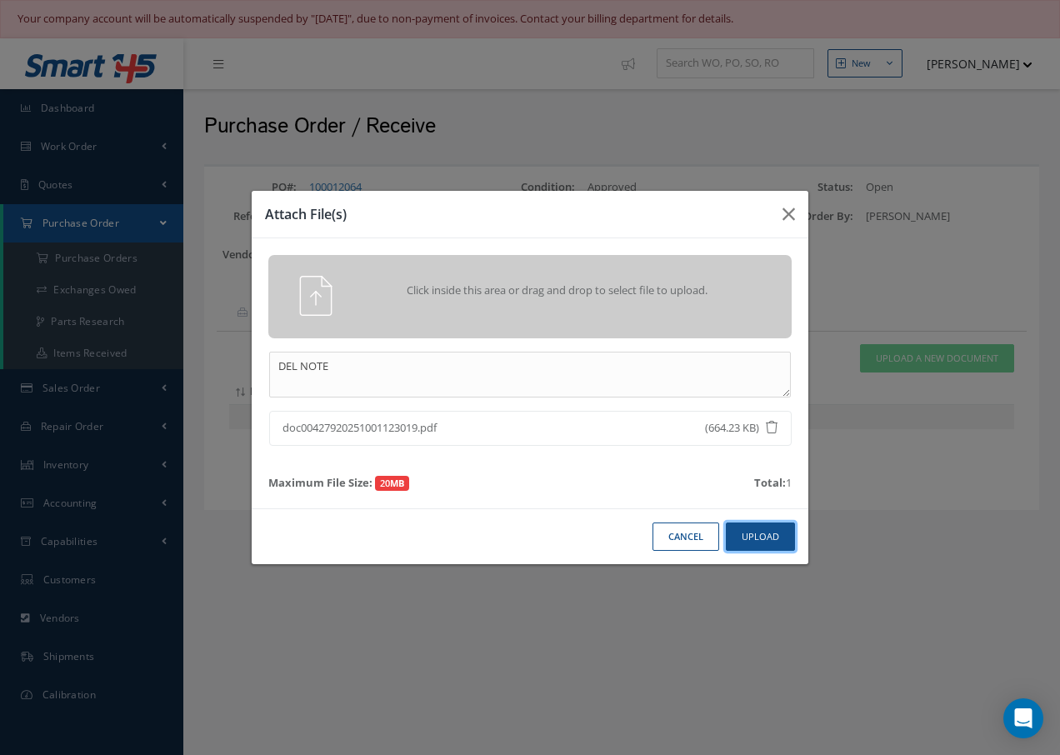
click at [793, 530] on button "Upload" at bounding box center [760, 537] width 69 height 29
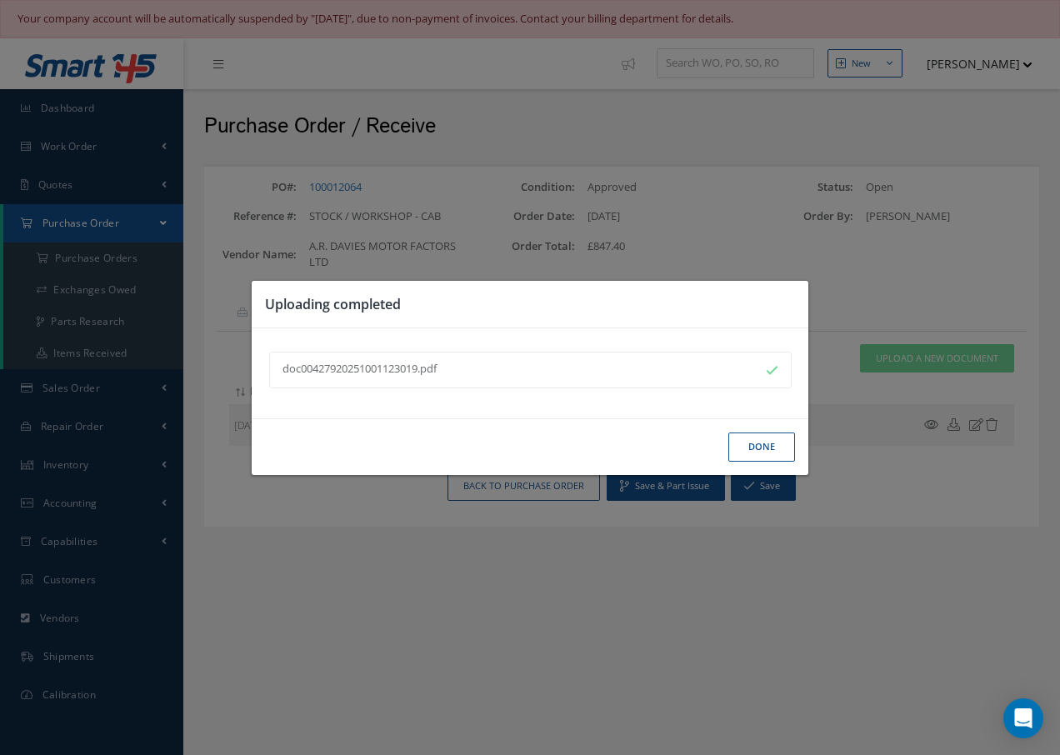
click at [763, 454] on button "Done" at bounding box center [762, 447] width 67 height 29
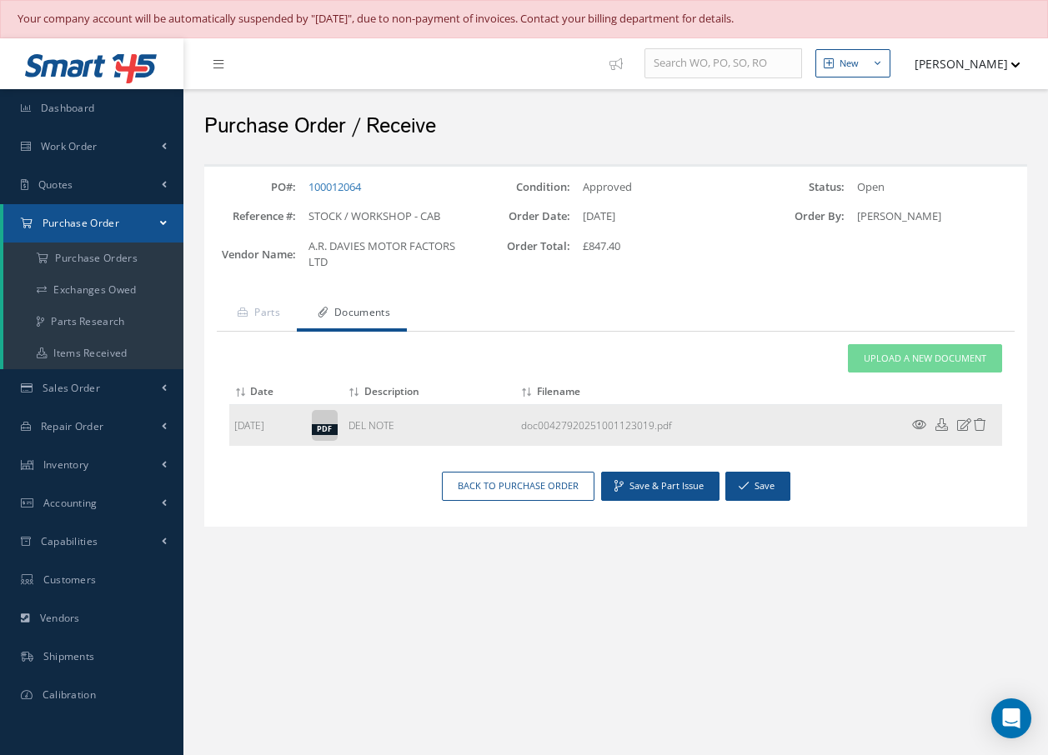
click at [915, 425] on icon at bounding box center [919, 424] width 14 height 13
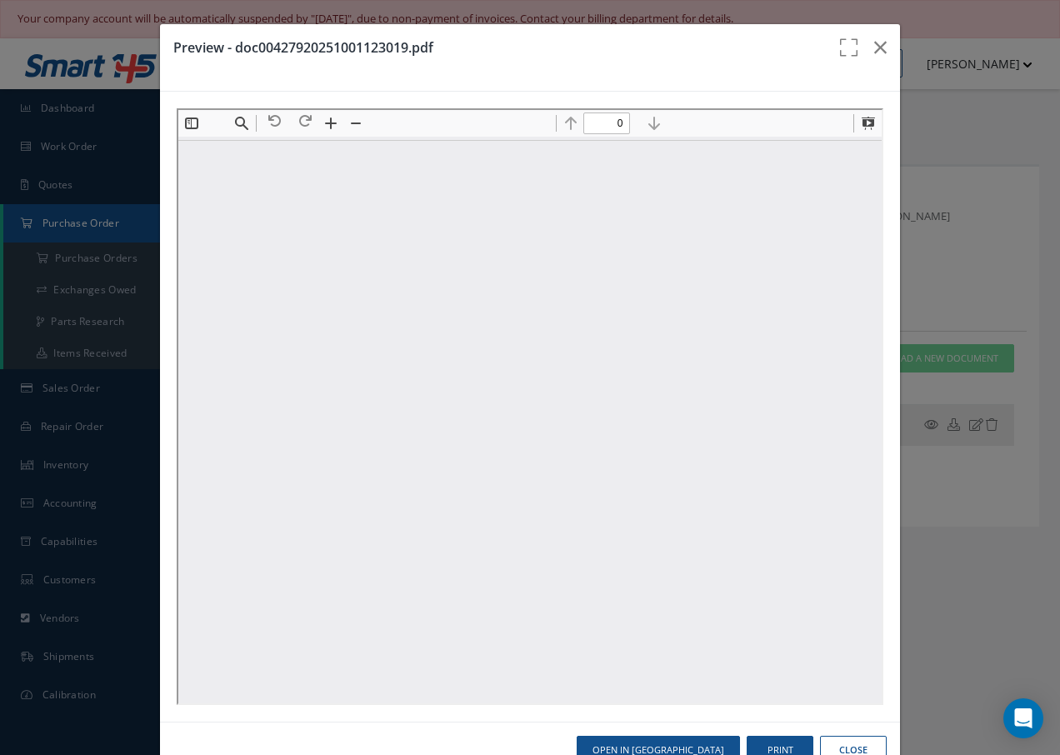
type input "1"
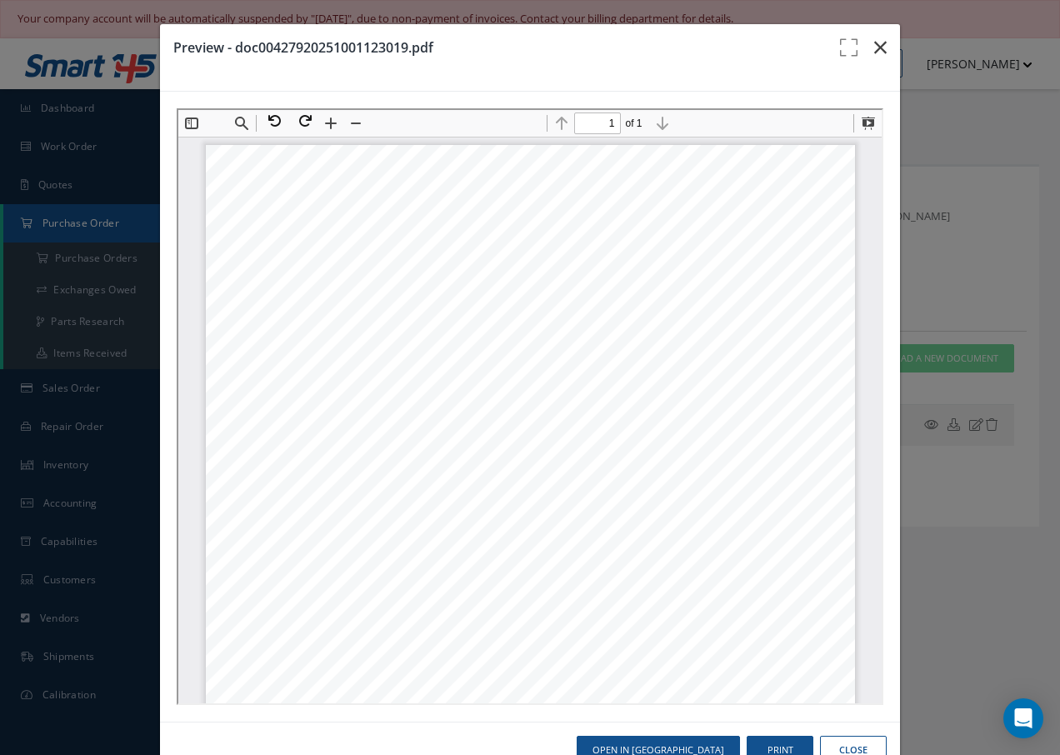
click at [874, 43] on icon "button" at bounding box center [880, 48] width 13 height 20
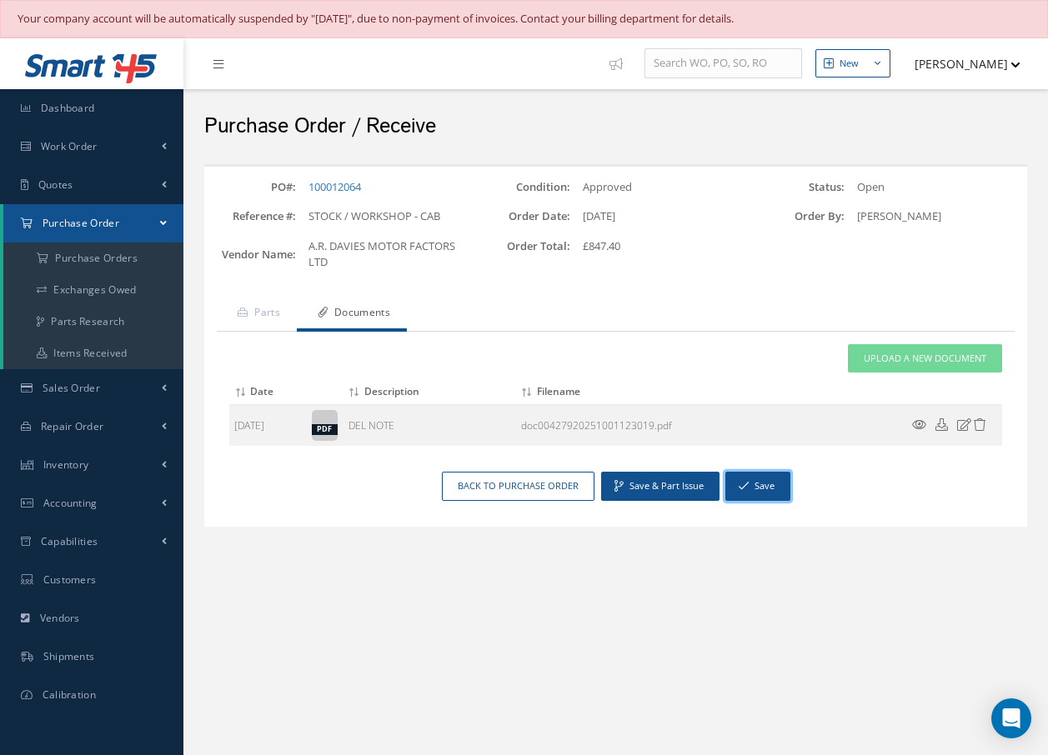
click at [775, 482] on button "Save" at bounding box center [757, 486] width 65 height 29
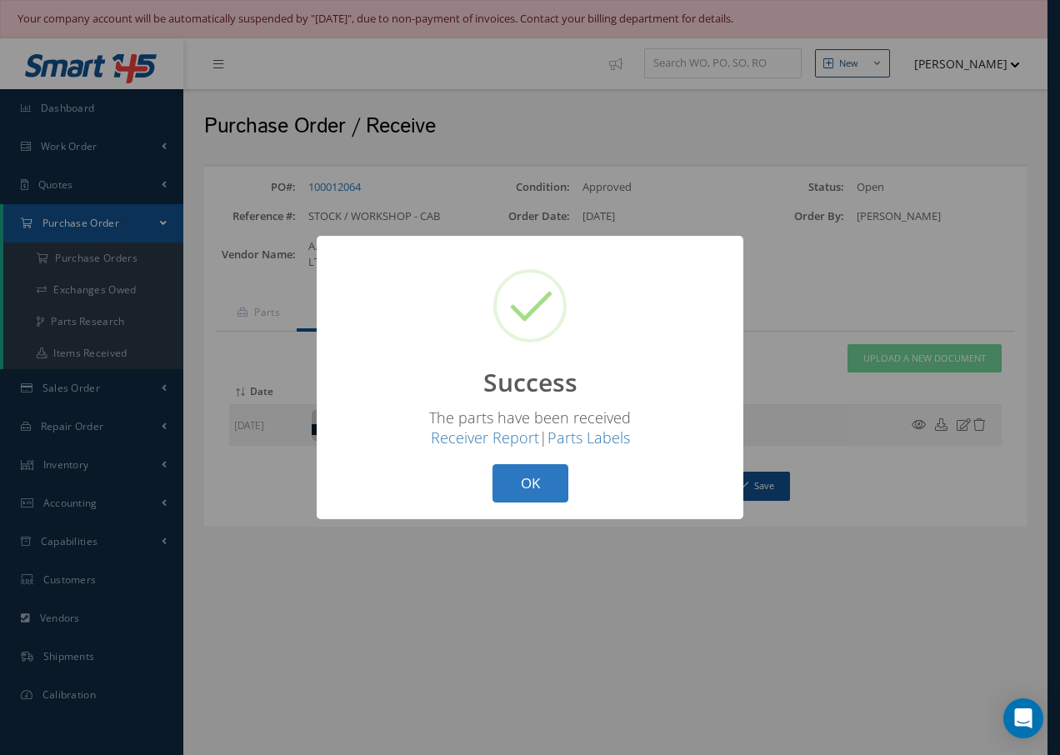
click at [522, 478] on button "OK" at bounding box center [531, 483] width 76 height 39
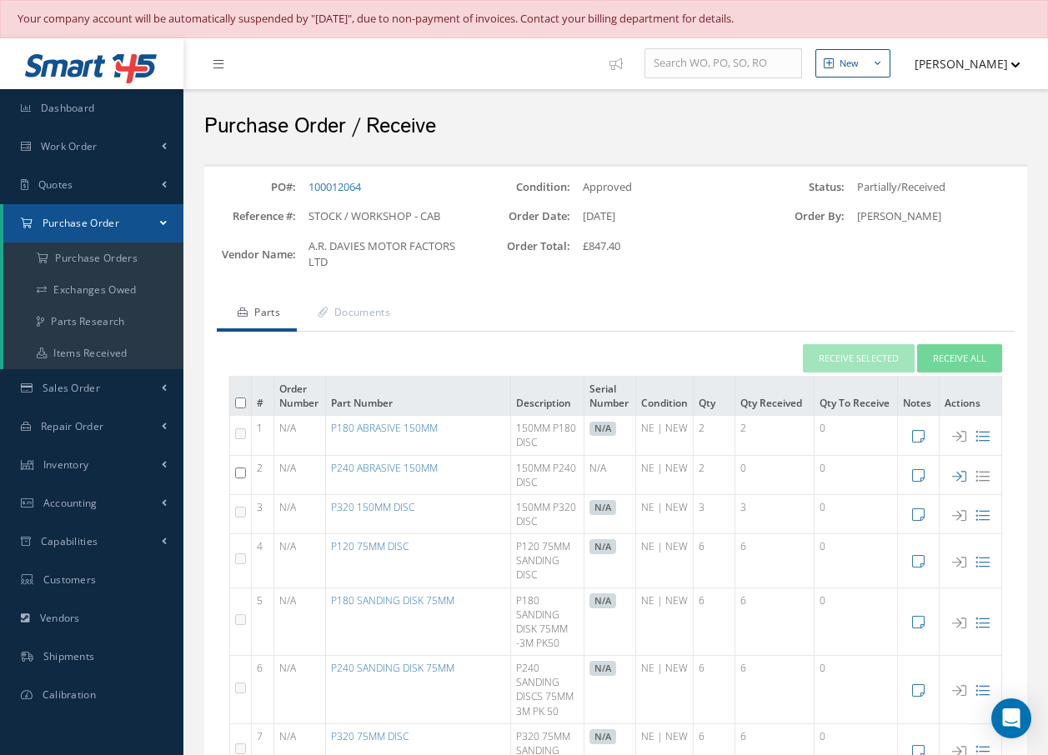
click at [78, 225] on span "Purchase Order" at bounding box center [81, 223] width 77 height 14
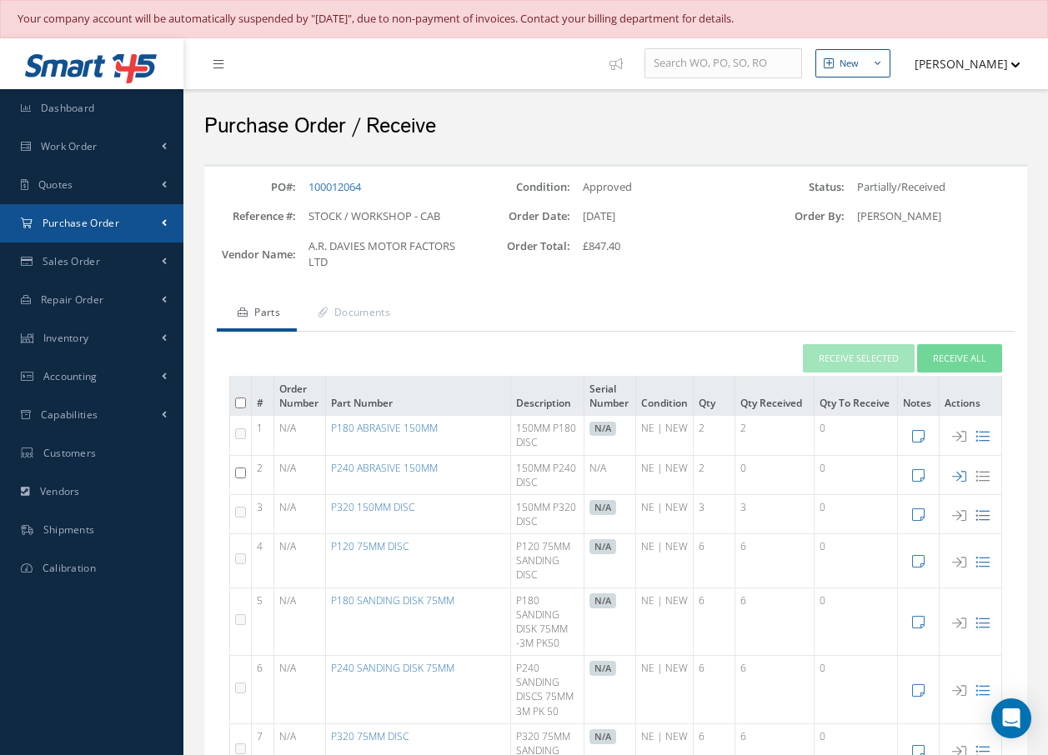
click at [84, 226] on span "Purchase Order" at bounding box center [81, 223] width 77 height 14
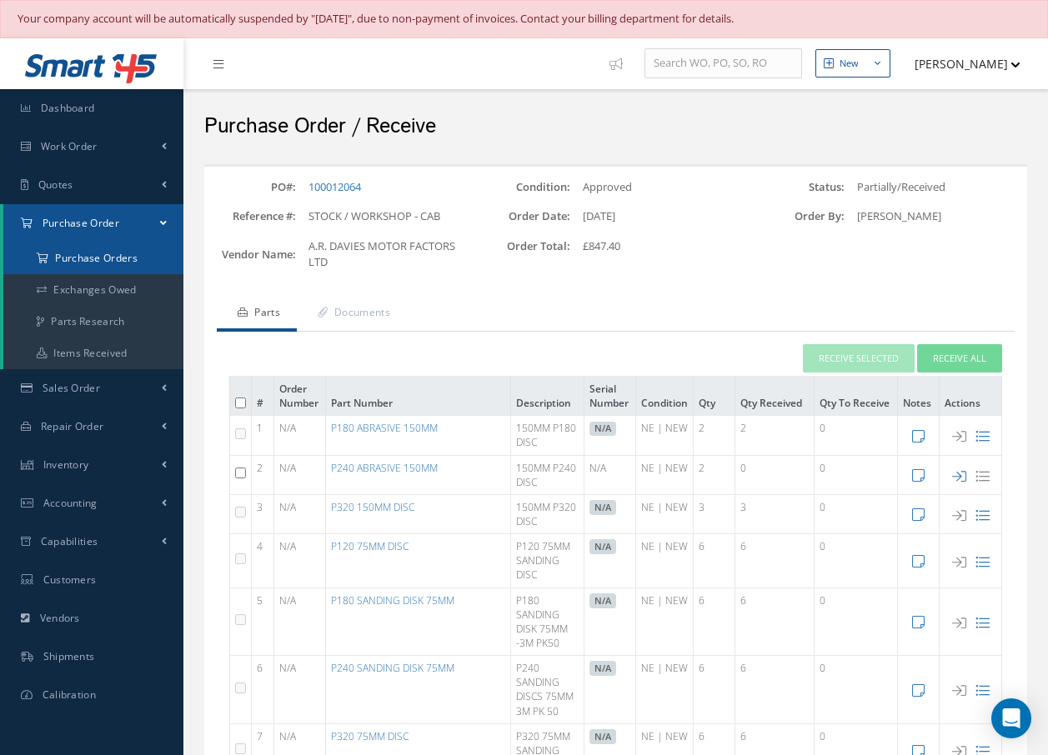
click at [83, 261] on a=1&status_id=2&status_id=3&status_id=5&collapsedFilters"] "Purchase Orders" at bounding box center [93, 259] width 180 height 32
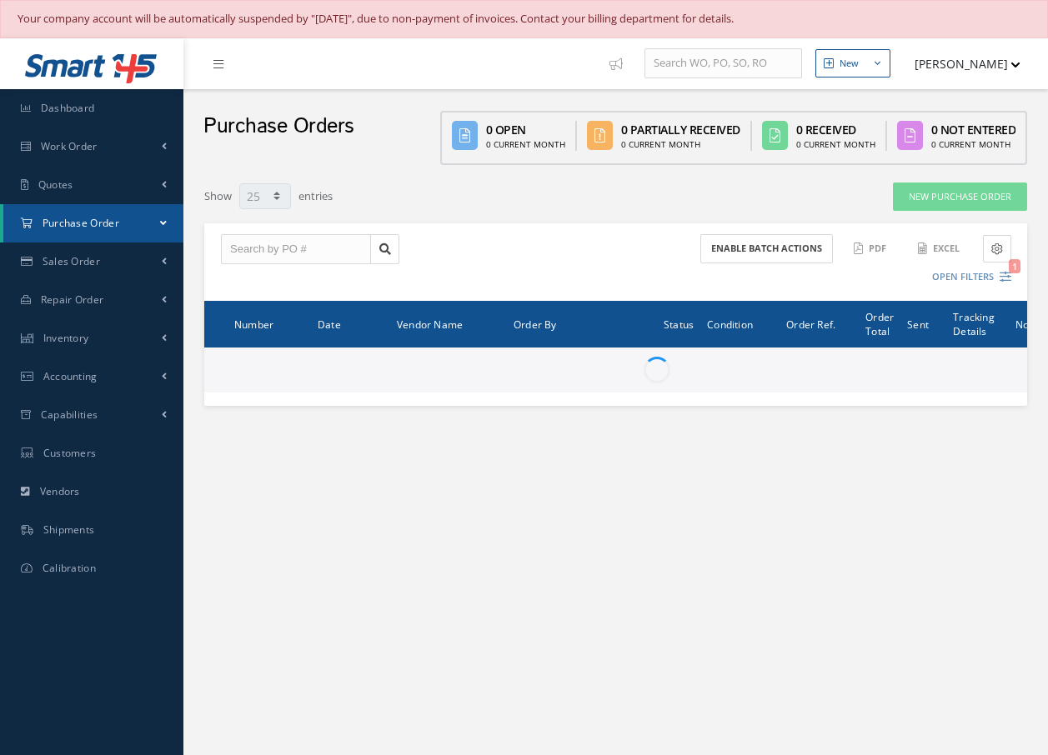
select select "25"
